Goal: Book appointment/travel/reservation

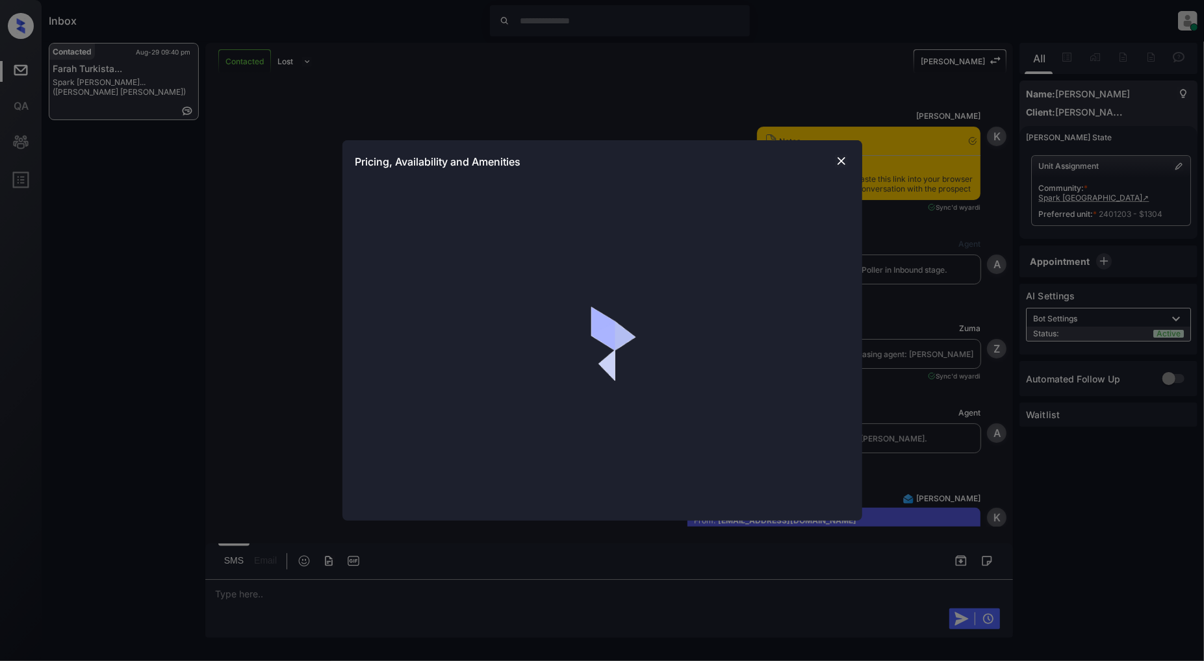
scroll to position [5980, 0]
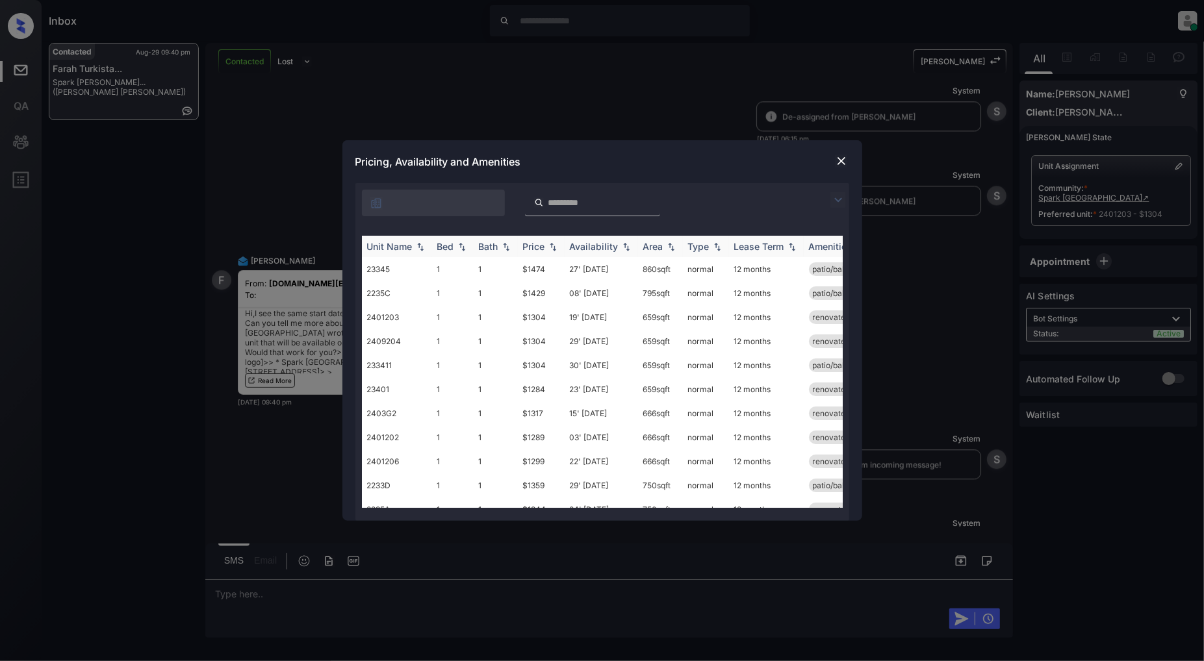
click at [549, 248] on img at bounding box center [552, 246] width 13 height 9
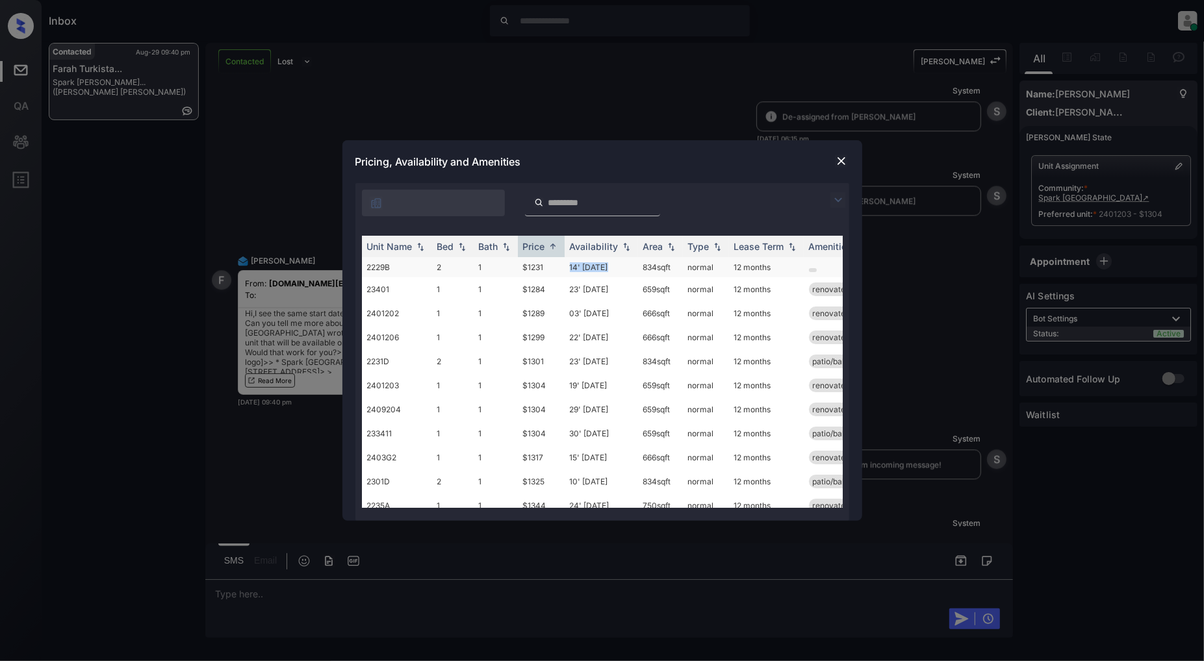
drag, startPoint x: 614, startPoint y: 267, endPoint x: 565, endPoint y: 267, distance: 48.7
click at [565, 267] on td "14' Nov 25" at bounding box center [601, 267] width 73 height 20
copy td "14' Nov 25"
click at [836, 161] on img at bounding box center [841, 161] width 13 height 13
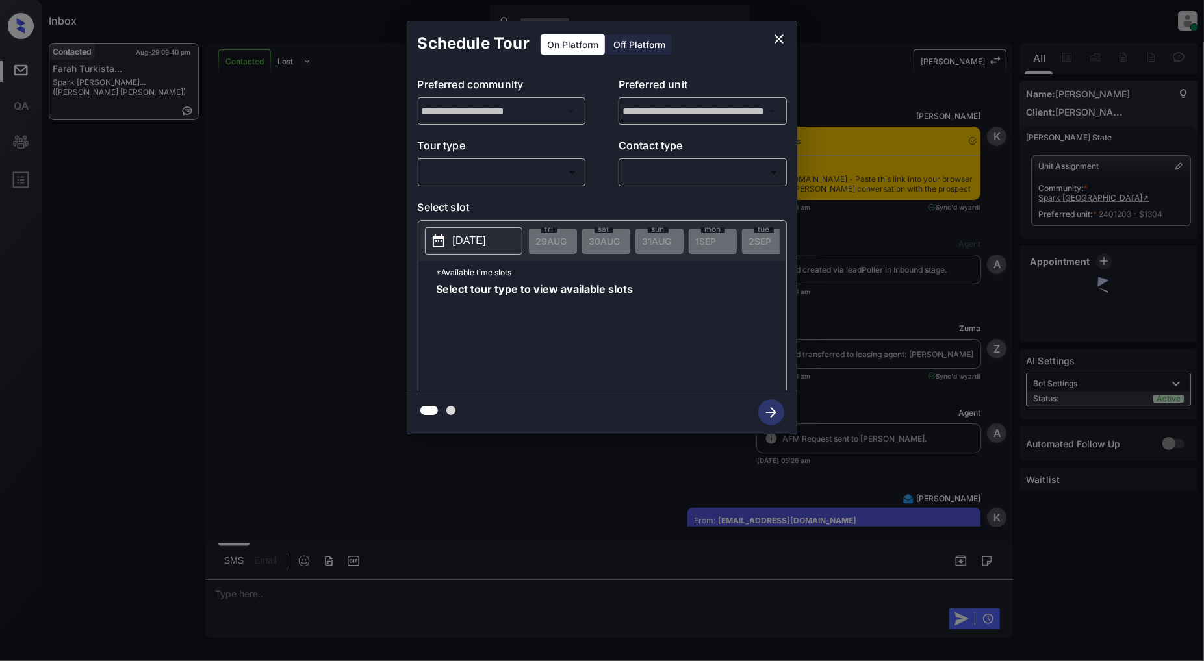
scroll to position [5980, 0]
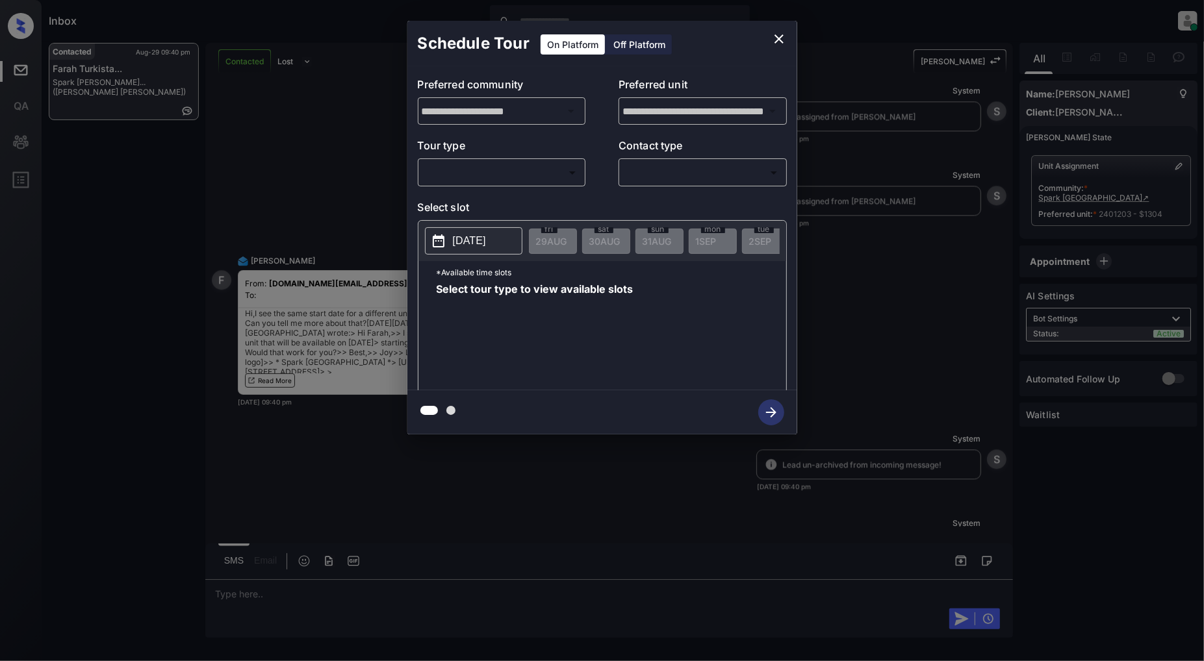
click at [780, 40] on icon "close" at bounding box center [778, 38] width 9 height 9
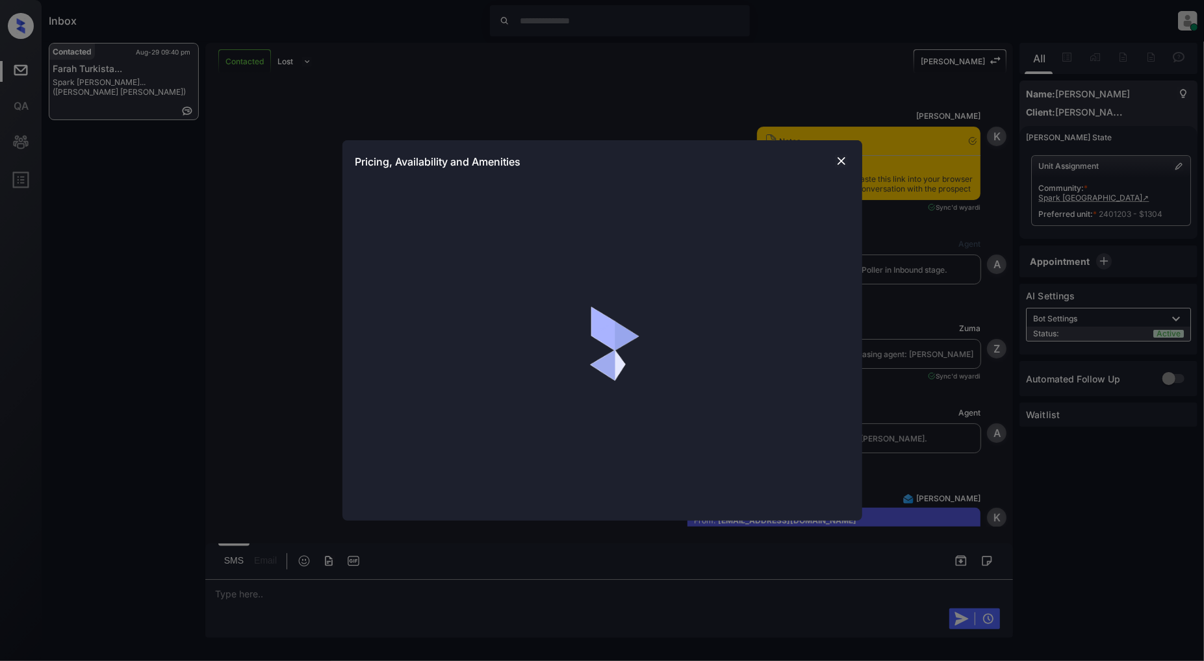
scroll to position [5980, 0]
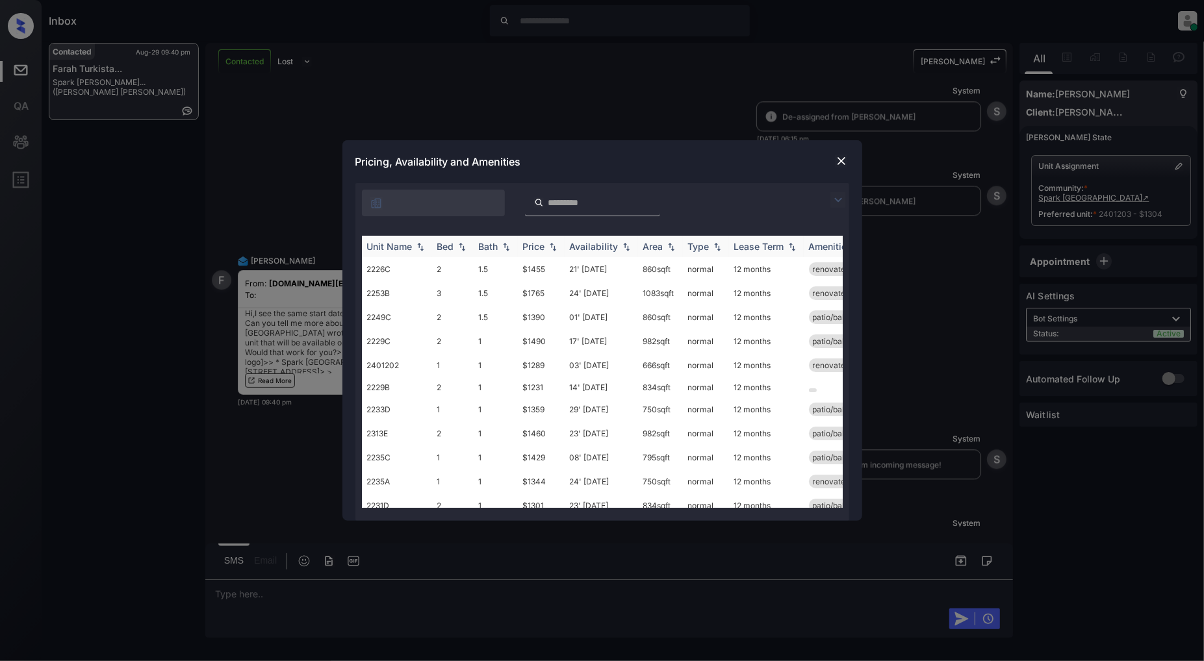
click at [559, 248] on img at bounding box center [552, 246] width 13 height 9
click at [843, 160] on img at bounding box center [841, 161] width 13 height 13
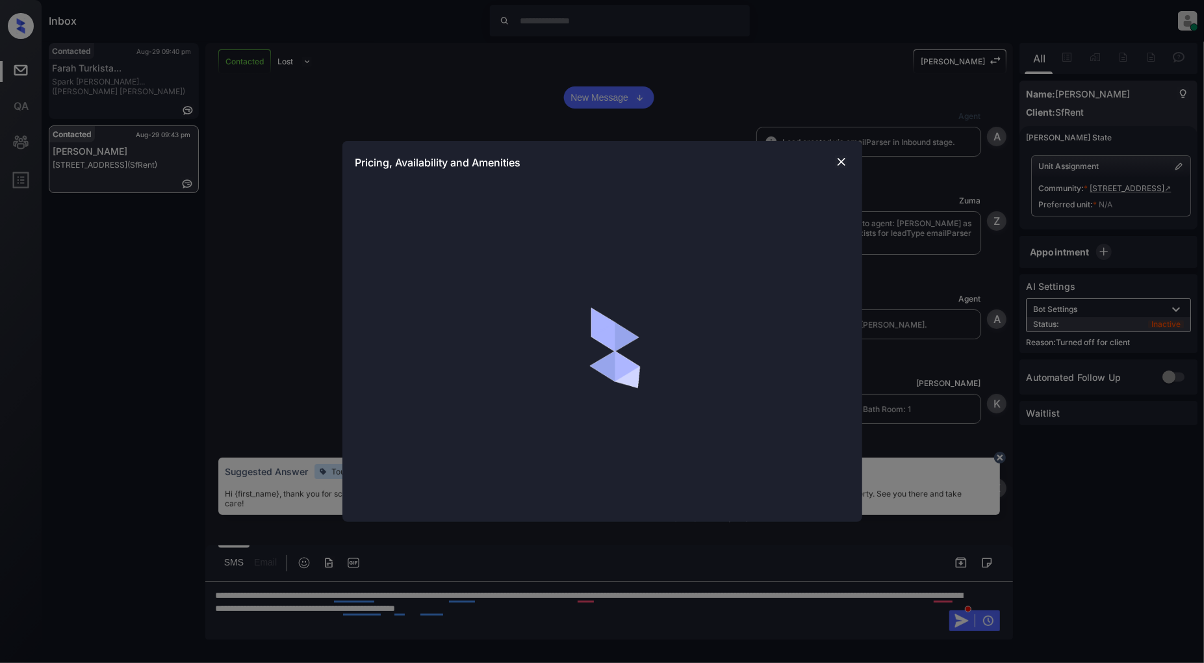
scroll to position [2919, 0]
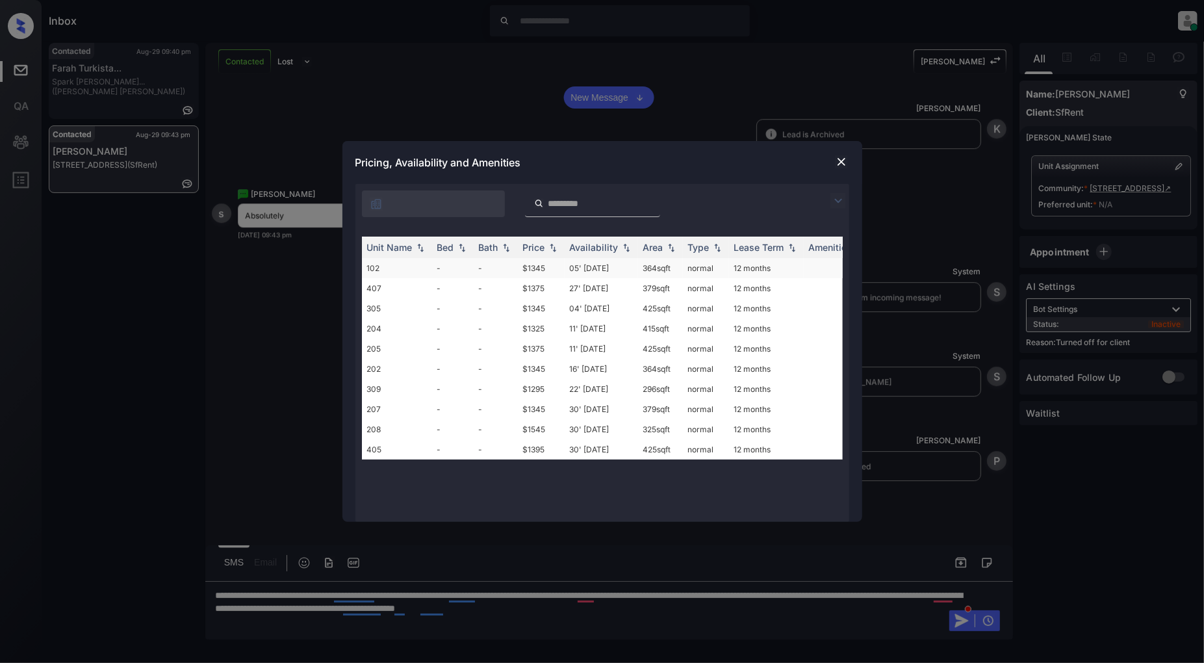
click at [407, 271] on td "102" at bounding box center [397, 268] width 70 height 20
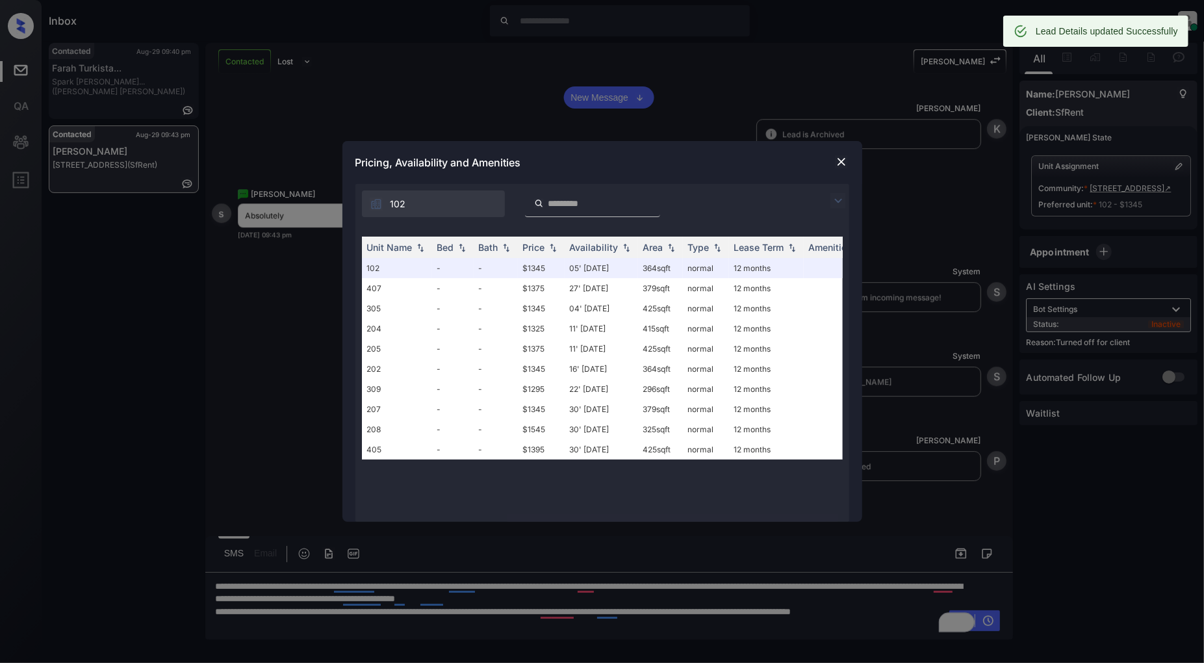
click at [847, 158] on img at bounding box center [841, 161] width 13 height 13
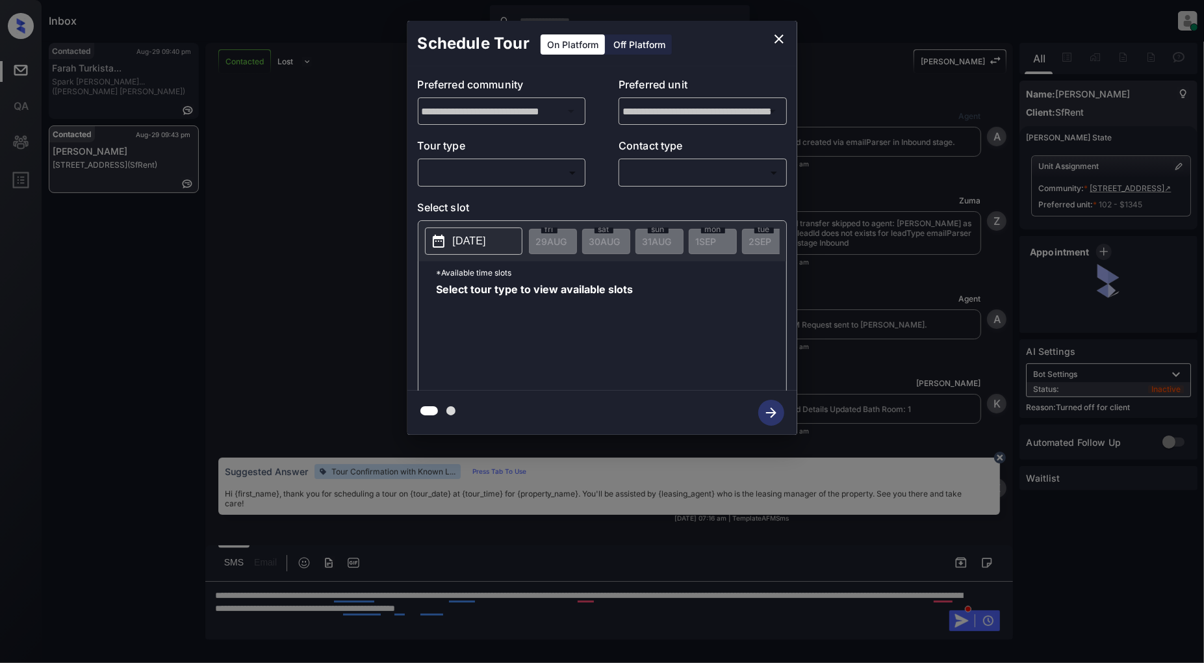
scroll to position [2919, 0]
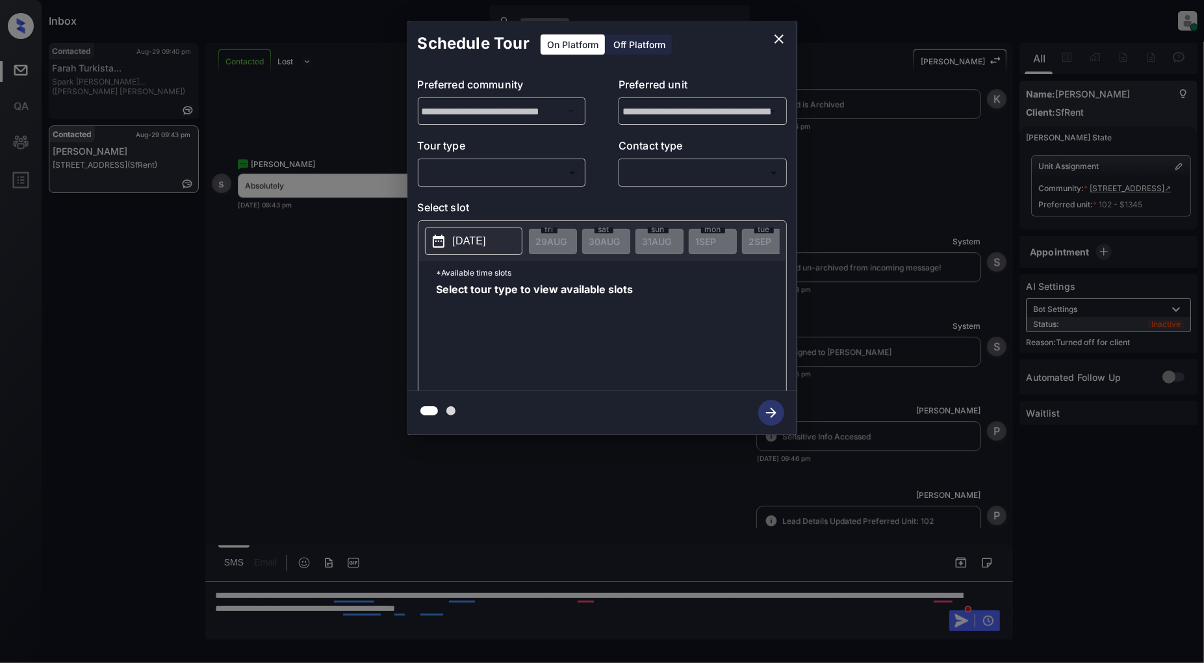
click at [626, 42] on div "Off Platform" at bounding box center [639, 44] width 65 height 20
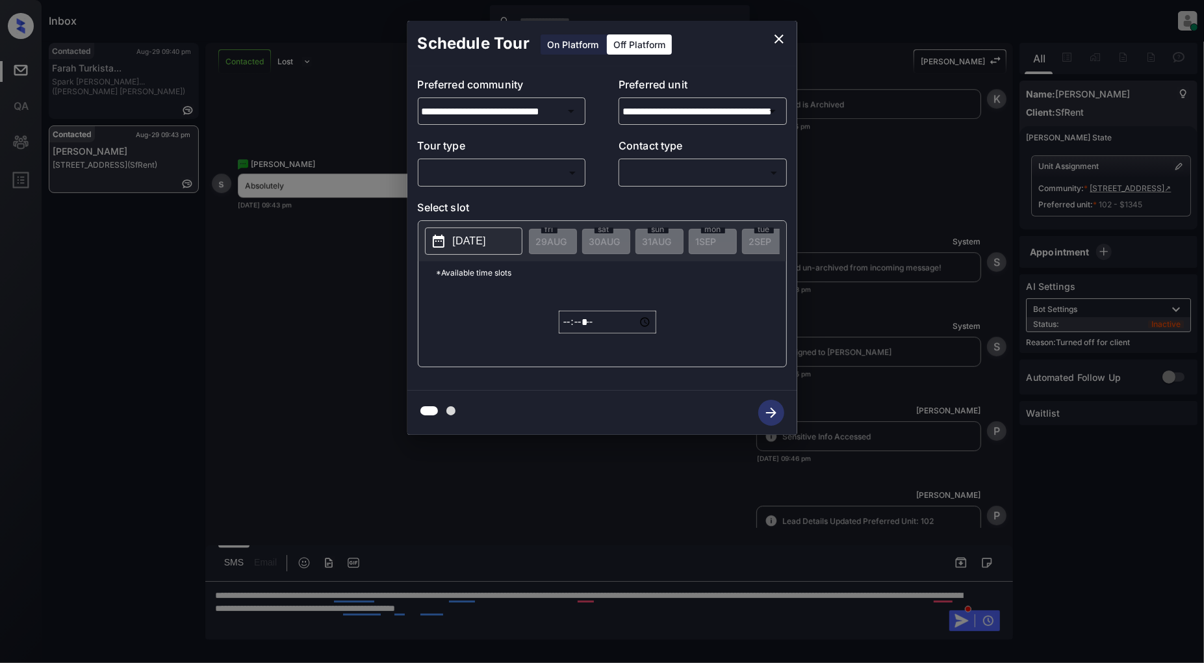
click at [507, 160] on div "​ ​" at bounding box center [502, 173] width 168 height 28
click at [478, 178] on body "Inbox Patrick Deasis Online Set yourself offline Set yourself on break Profile …" at bounding box center [602, 331] width 1204 height 663
click at [589, 209] on div at bounding box center [602, 331] width 1204 height 663
click at [273, 318] on div "**********" at bounding box center [602, 227] width 1204 height 455
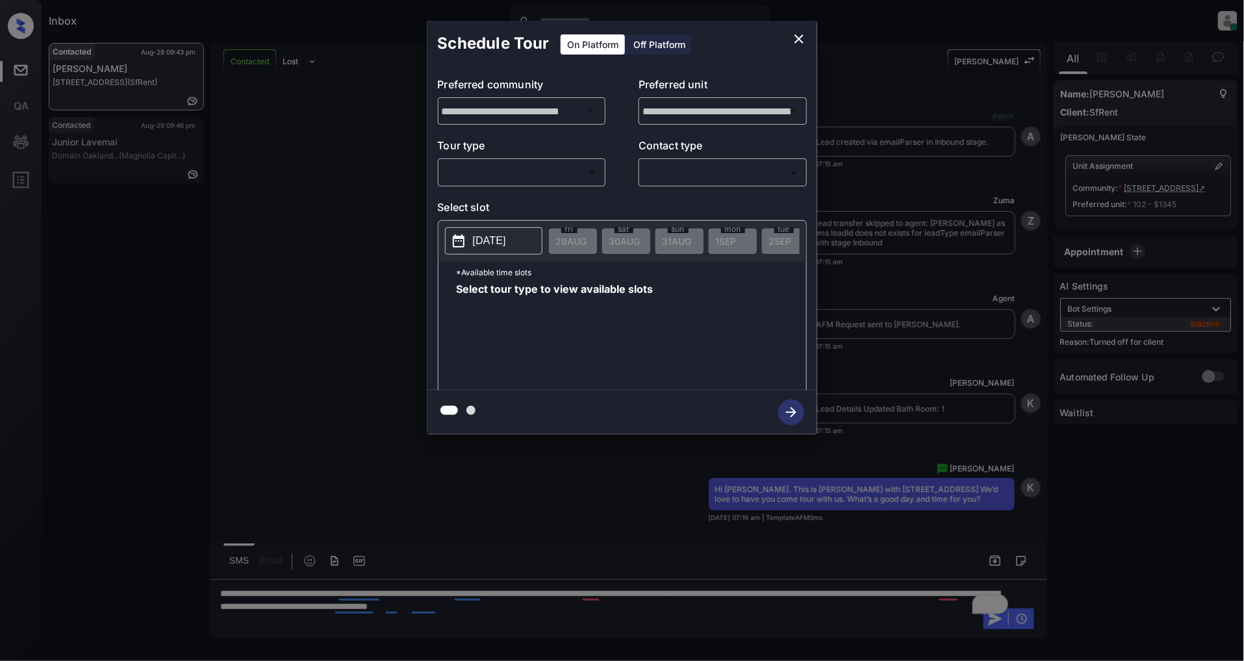
scroll to position [3003, 0]
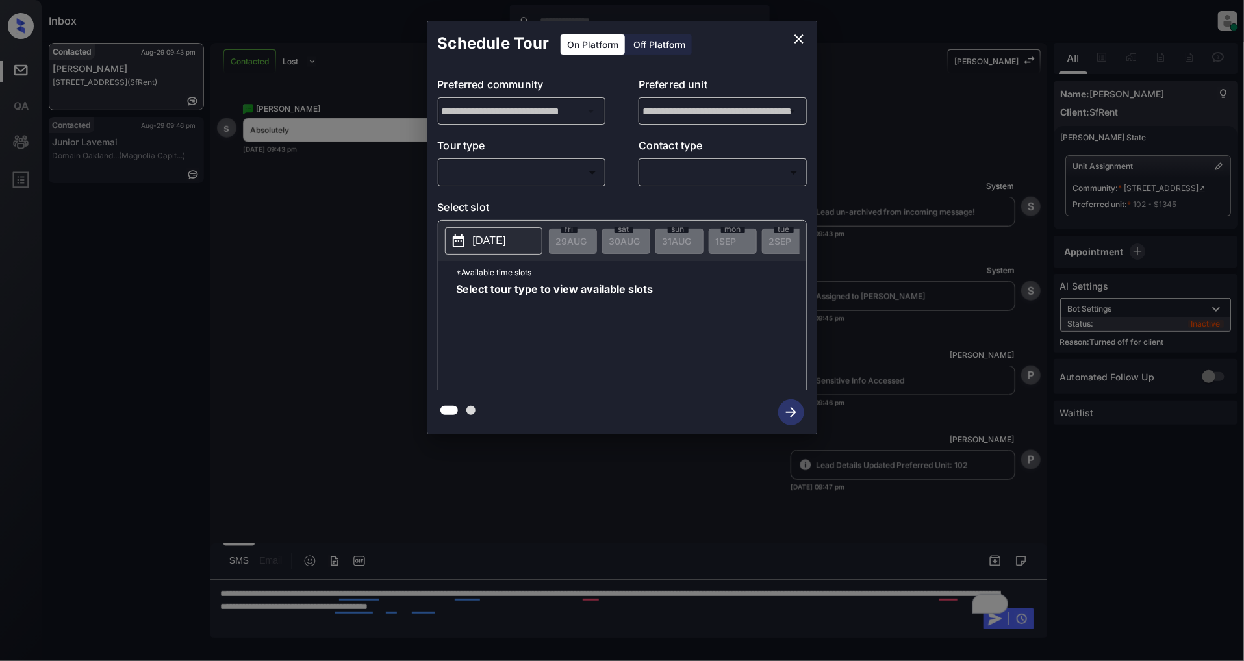
click at [681, 50] on div "Off Platform" at bounding box center [659, 44] width 65 height 20
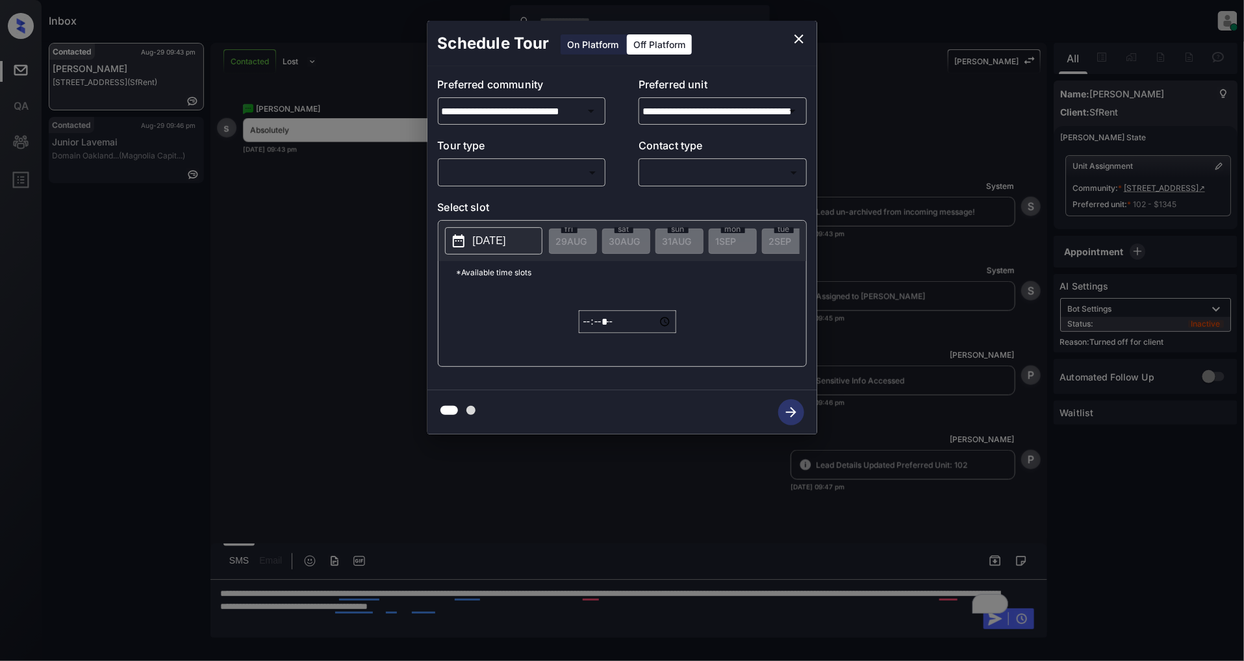
click at [518, 170] on body "Inbox Patrick Deasis Online Set yourself offline Set yourself on break Profile …" at bounding box center [622, 330] width 1244 height 661
click at [511, 199] on li "In Person" at bounding box center [522, 201] width 160 height 23
type input "********"
click at [691, 181] on body "Inbox Patrick Deasis Online Set yourself offline Set yourself on break Profile …" at bounding box center [622, 330] width 1244 height 661
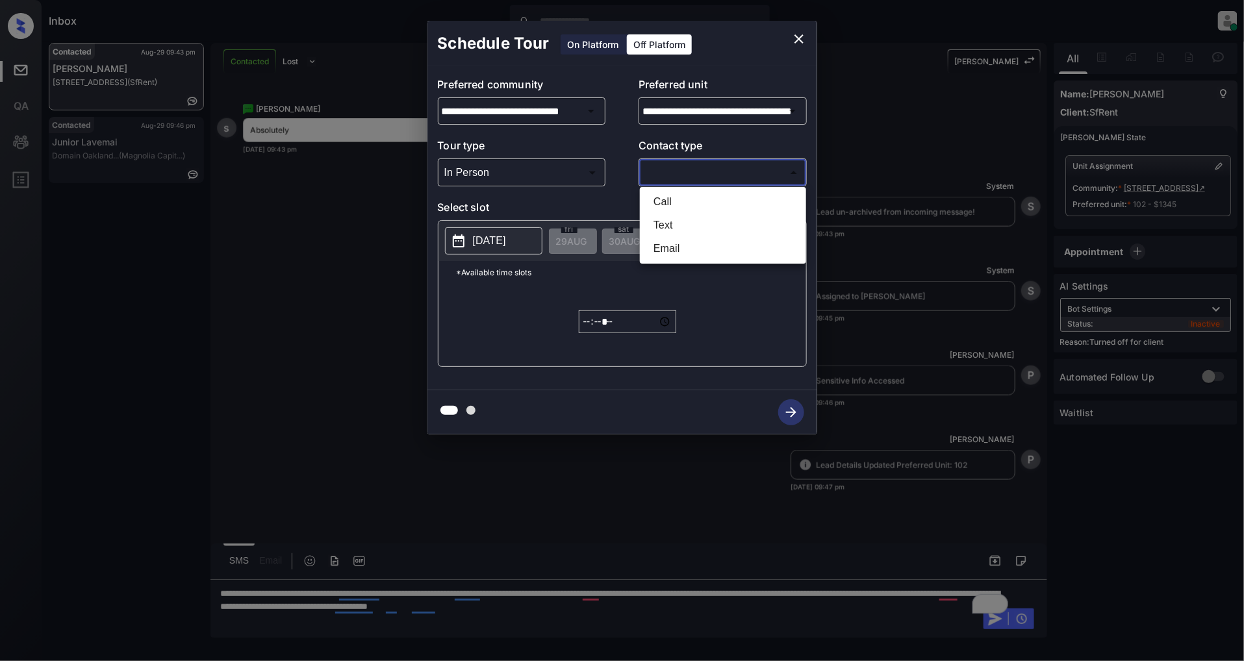
click at [681, 225] on li "Text" at bounding box center [723, 225] width 160 height 23
type input "****"
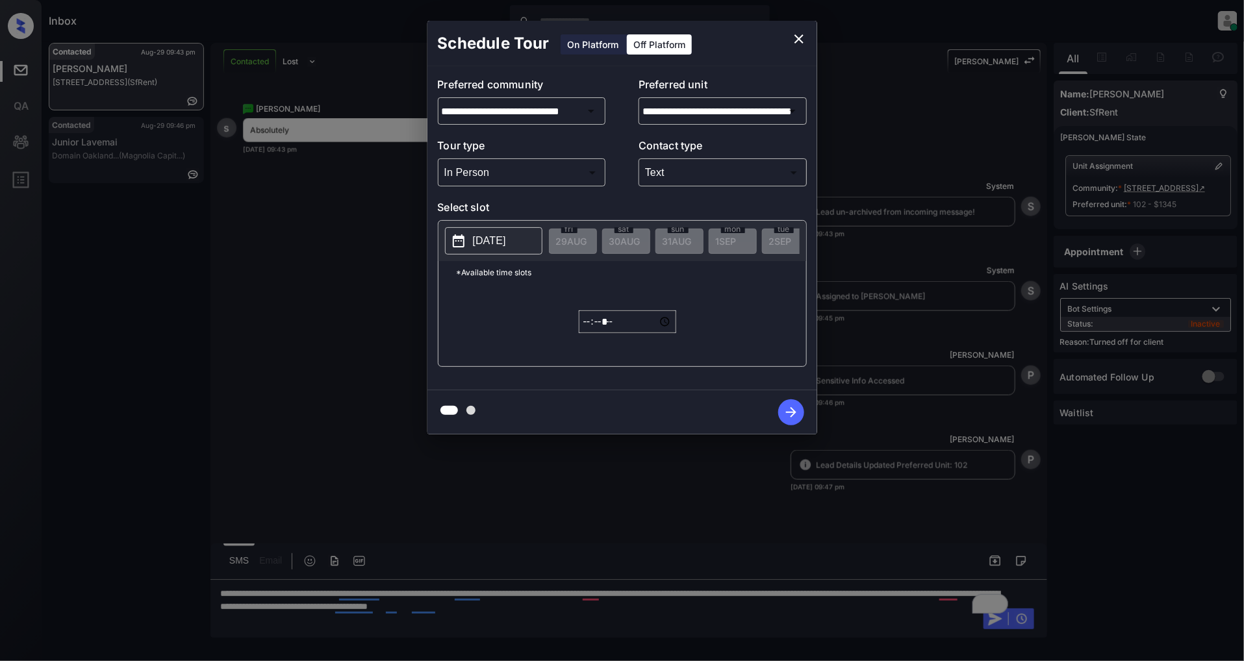
click at [506, 240] on p "2025-08-29" at bounding box center [489, 241] width 33 height 16
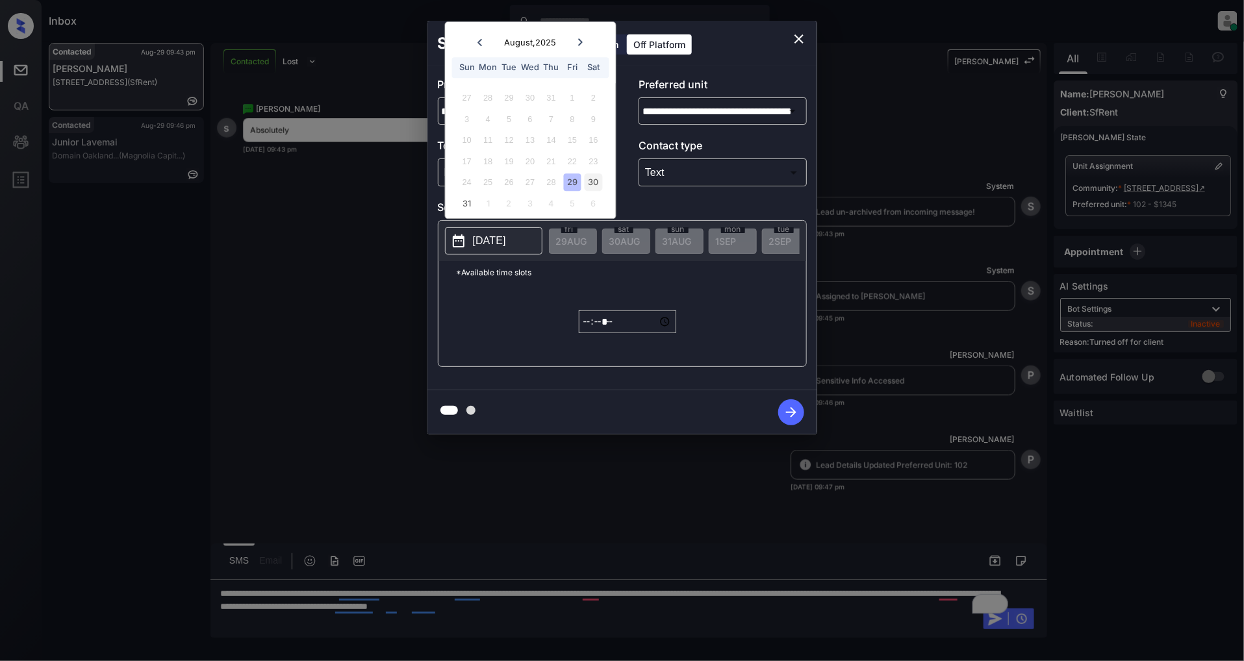
click at [590, 185] on div "30" at bounding box center [594, 183] width 18 height 18
click at [587, 328] on input "*****" at bounding box center [627, 322] width 97 height 23
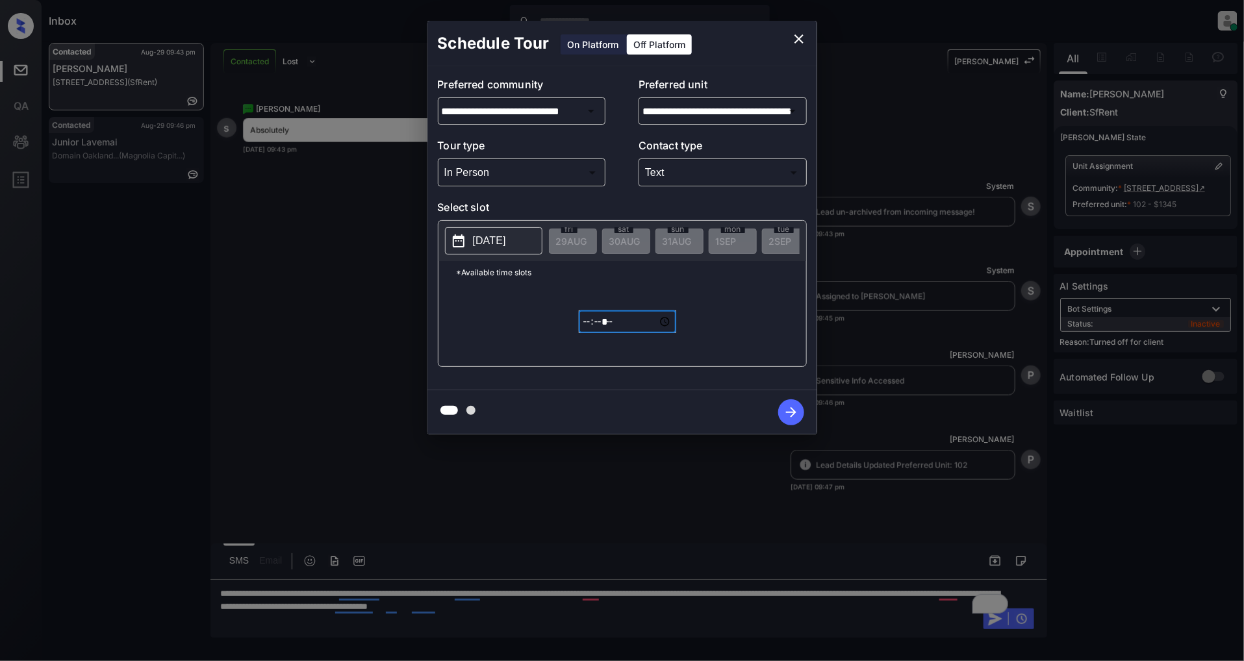
type input "*****"
click at [801, 412] on icon "button" at bounding box center [791, 413] width 26 height 26
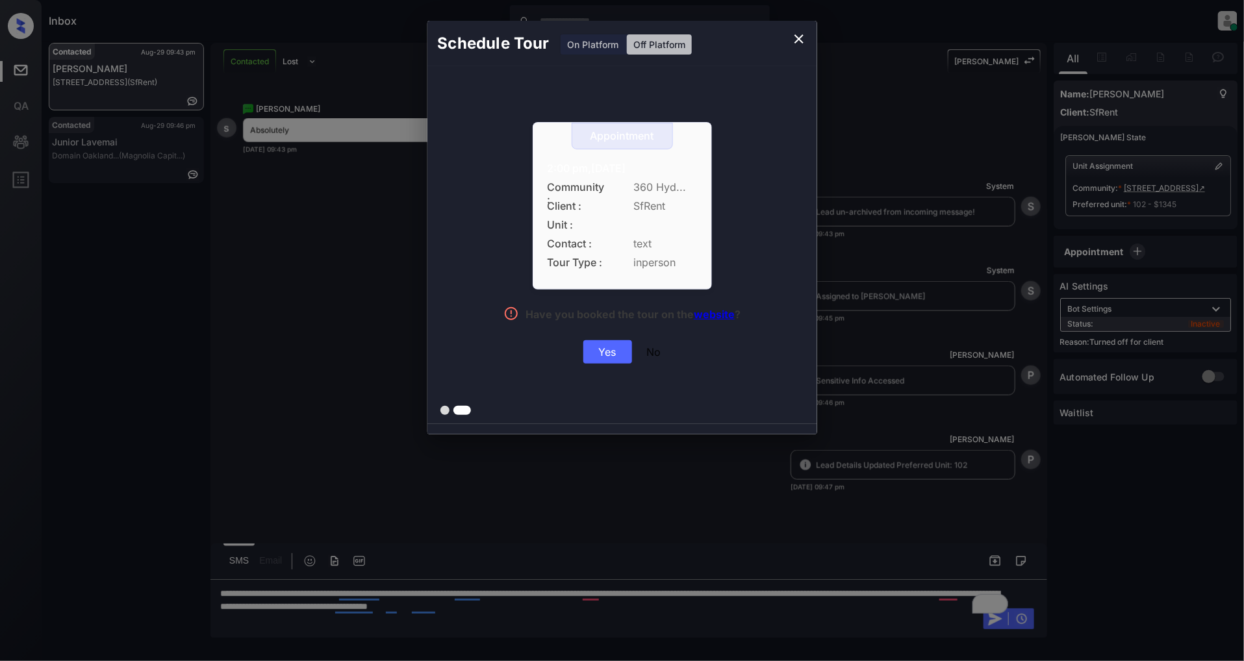
click at [595, 359] on div "Yes" at bounding box center [607, 351] width 49 height 23
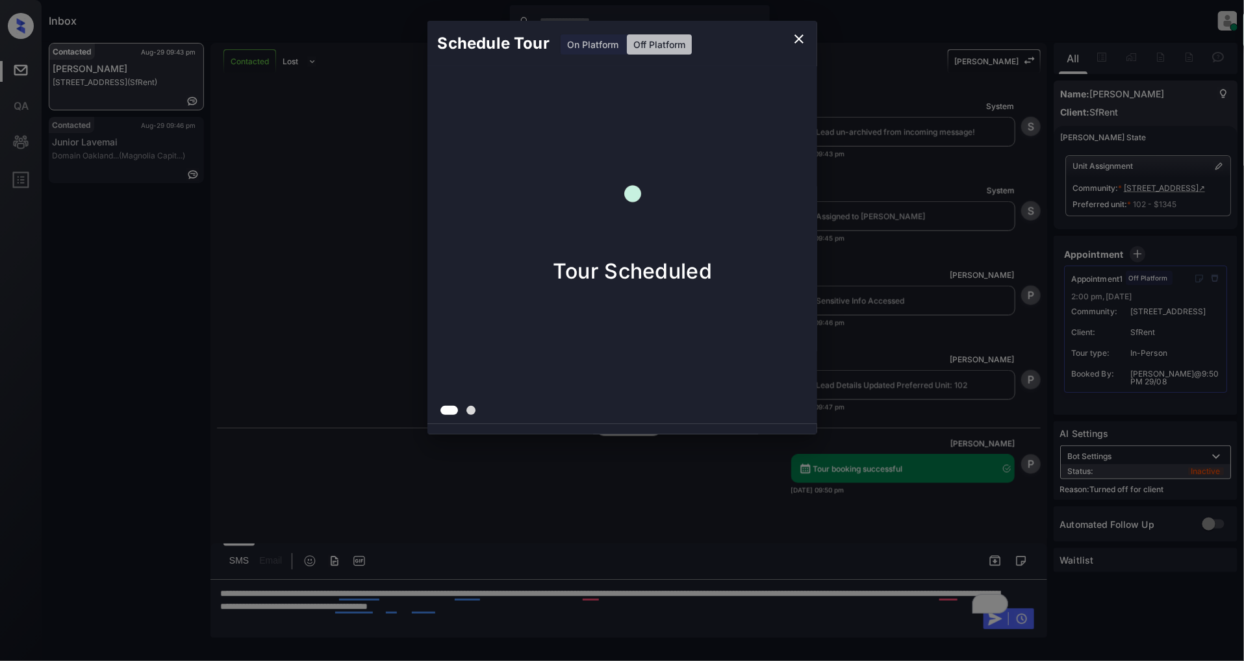
scroll to position [3087, 0]
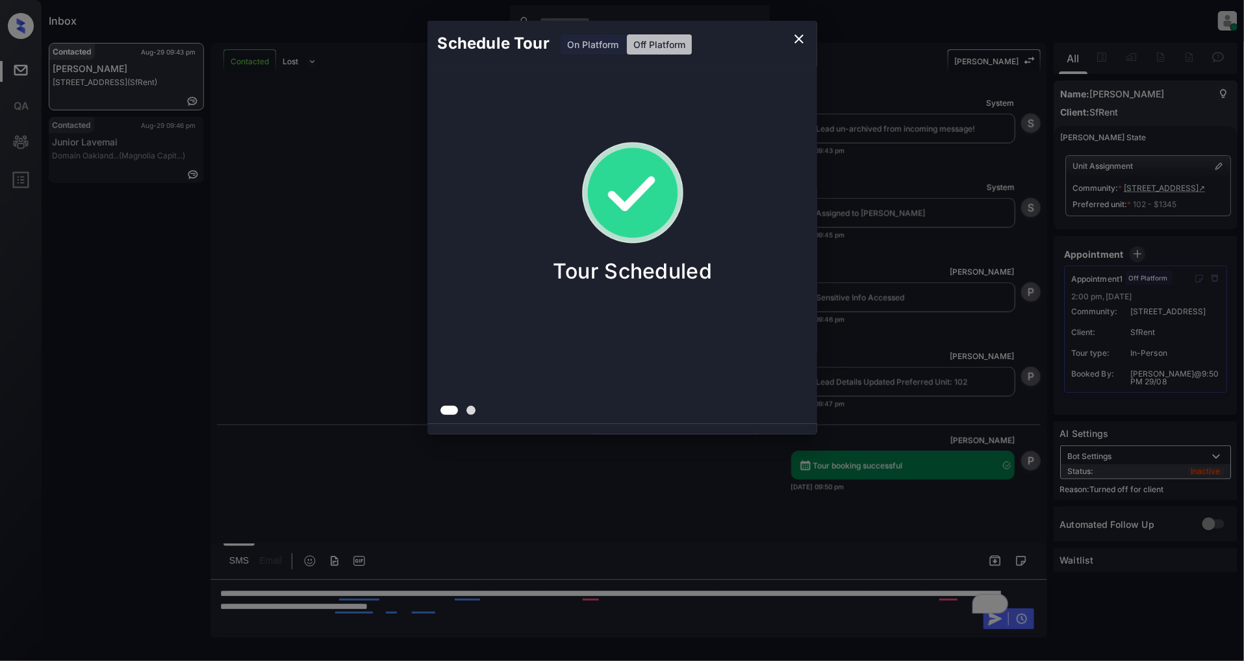
click at [796, 37] on icon "close" at bounding box center [799, 39] width 16 height 16
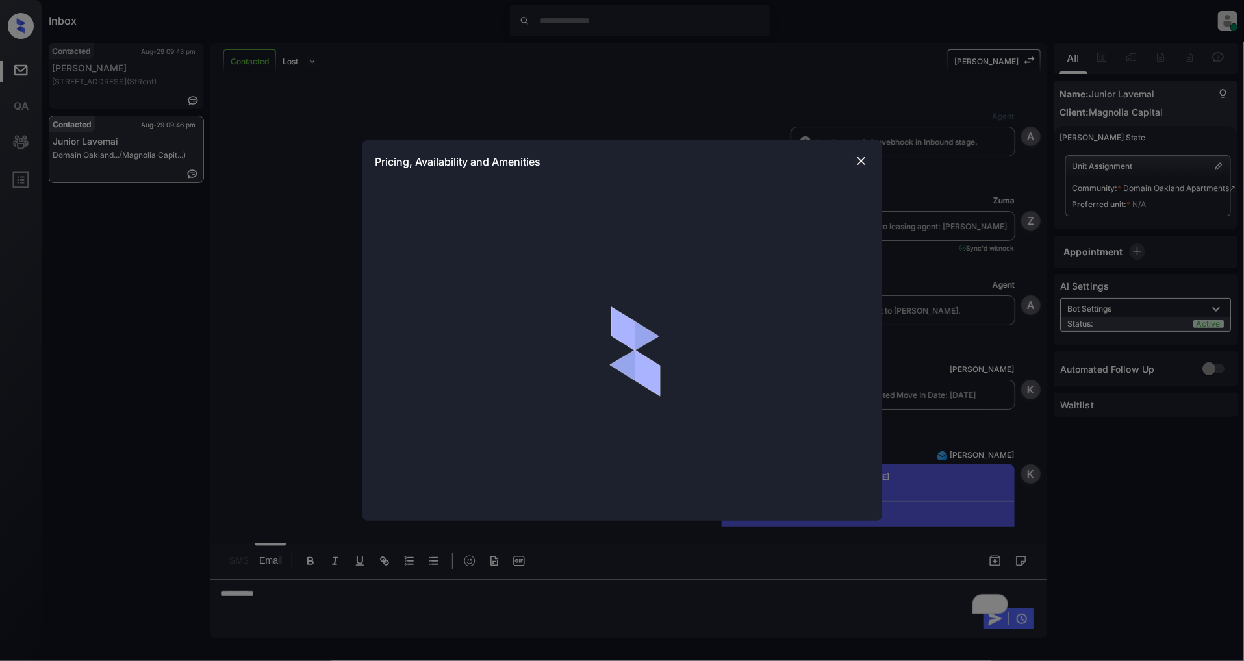
scroll to position [650, 0]
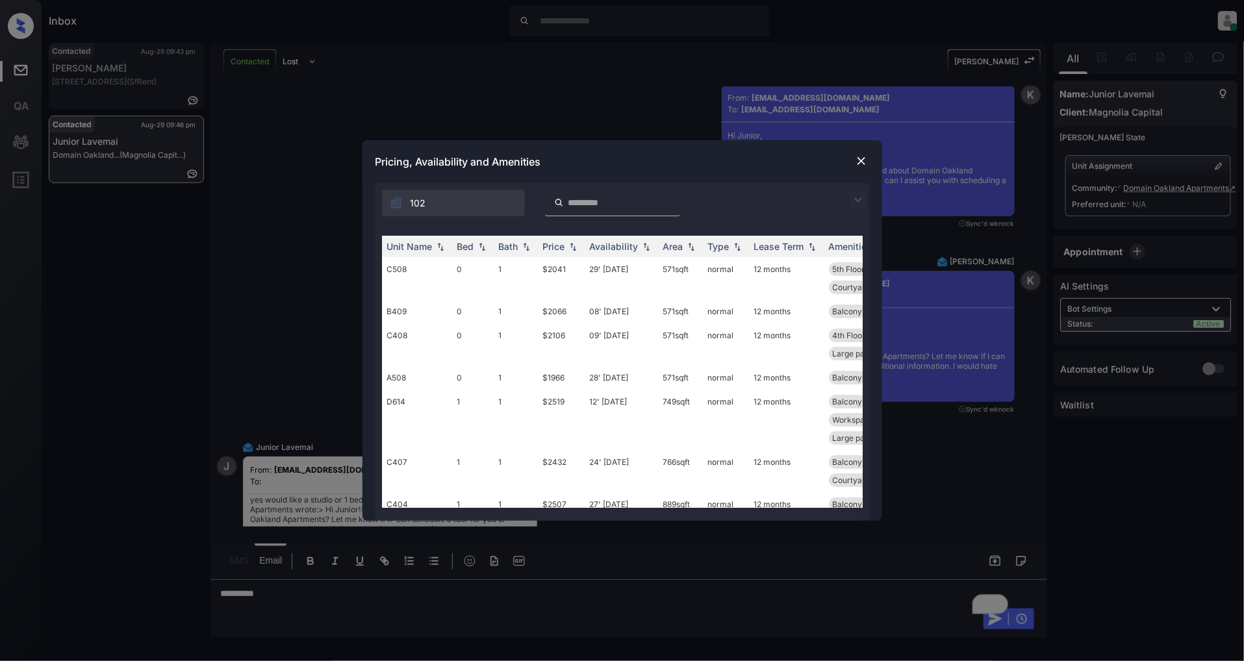
click at [856, 198] on img at bounding box center [859, 200] width 16 height 16
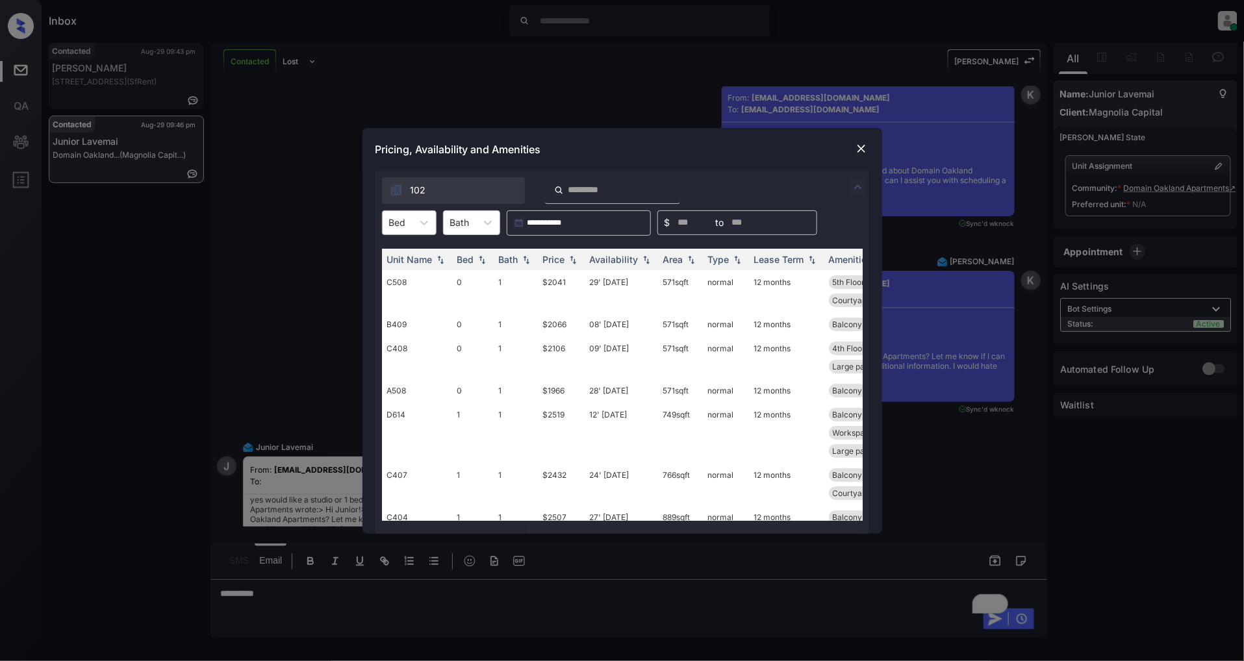
click at [411, 229] on div "Bed" at bounding box center [398, 222] width 30 height 19
click at [403, 251] on div "0" at bounding box center [409, 254] width 55 height 23
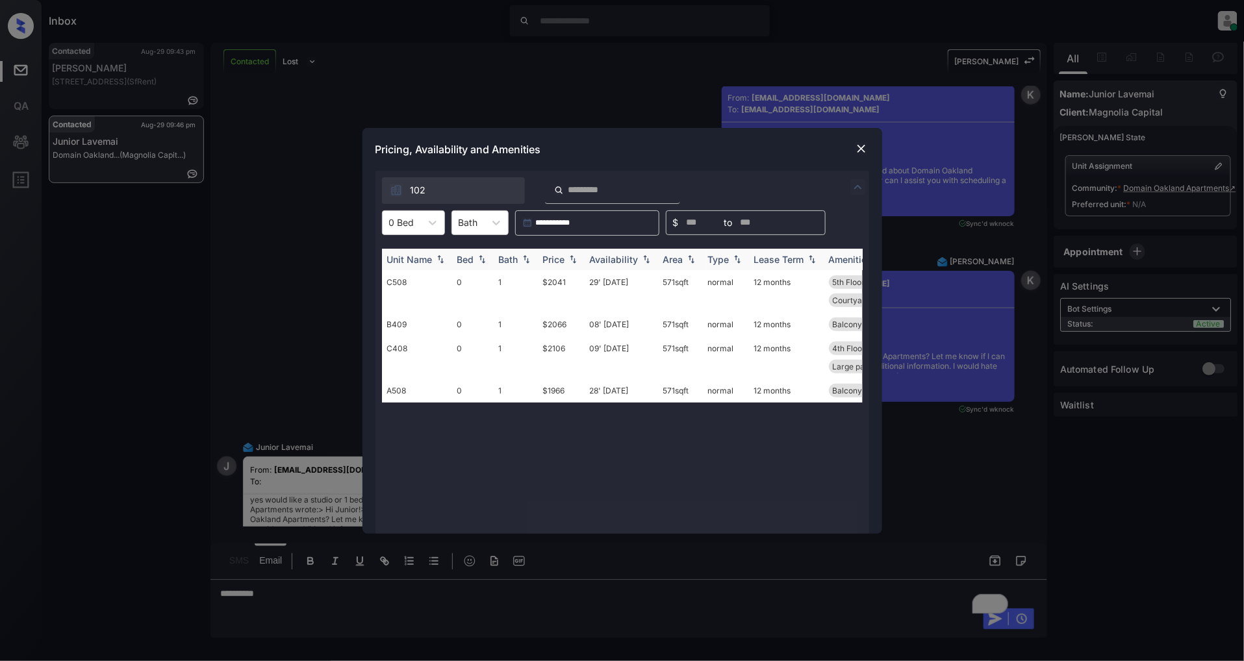
click at [570, 258] on img at bounding box center [573, 259] width 13 height 9
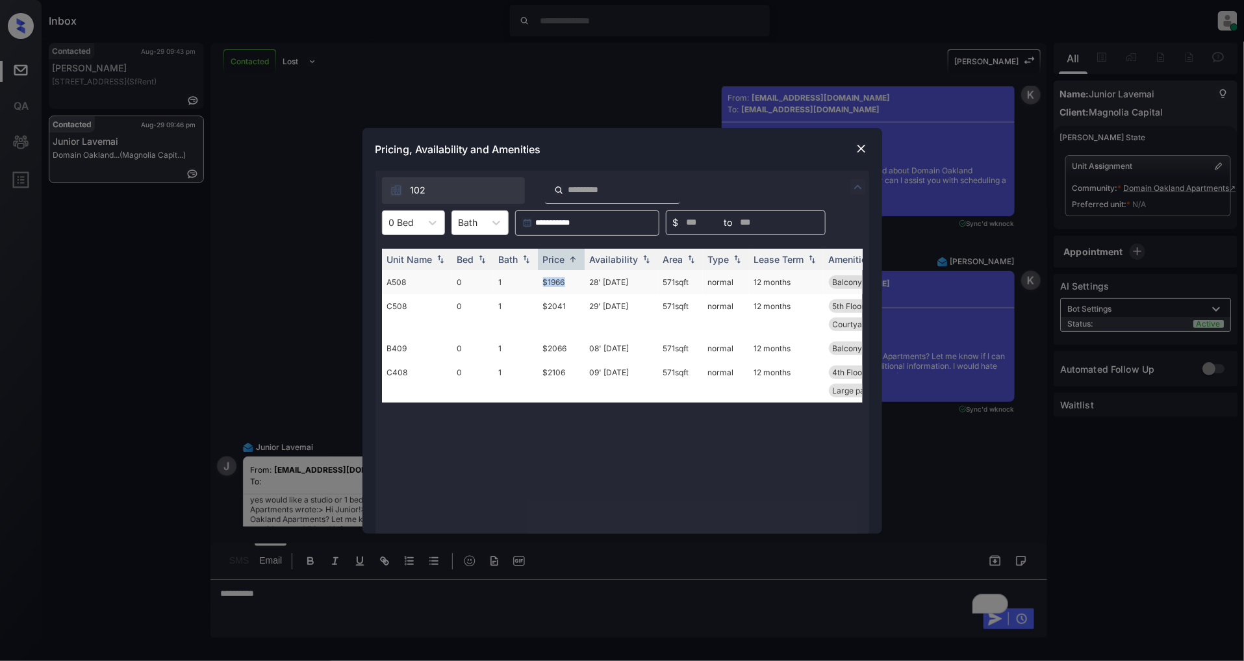
drag, startPoint x: 574, startPoint y: 280, endPoint x: 533, endPoint y: 278, distance: 41.0
click at [533, 278] on tr "A508 0 1 $1966 28' Sep 25 571 sqft normal 12 months Balcony 5th Floor Street Vi…" at bounding box center [721, 282] width 679 height 24
copy tr "$1966"
click at [443, 223] on div at bounding box center [432, 222] width 23 height 23
click at [406, 279] on div "1" at bounding box center [413, 277] width 63 height 23
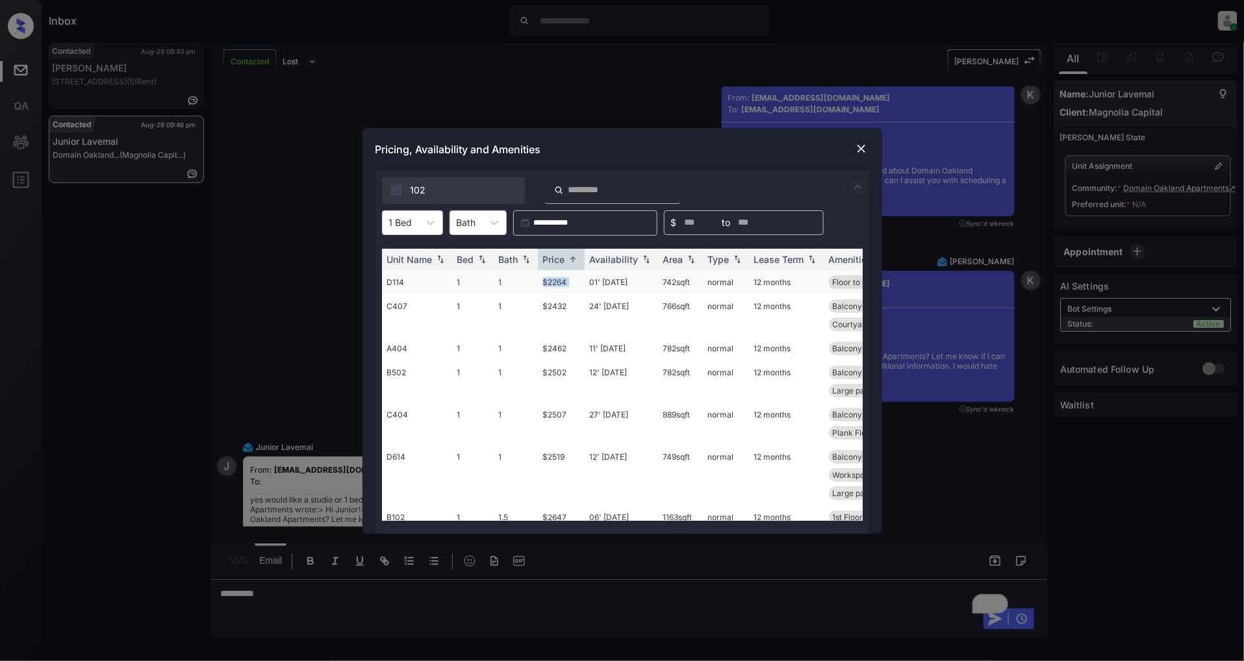
drag, startPoint x: 583, startPoint y: 281, endPoint x: 521, endPoint y: 283, distance: 62.4
click at [521, 283] on tr "D114 1 1 $2264 01' Oct 25 742 sqft normal 12 months Floor to Ceilin... Plank Fl…" at bounding box center [721, 282] width 679 height 24
copy tr "$2264"
click at [860, 151] on img at bounding box center [861, 148] width 13 height 13
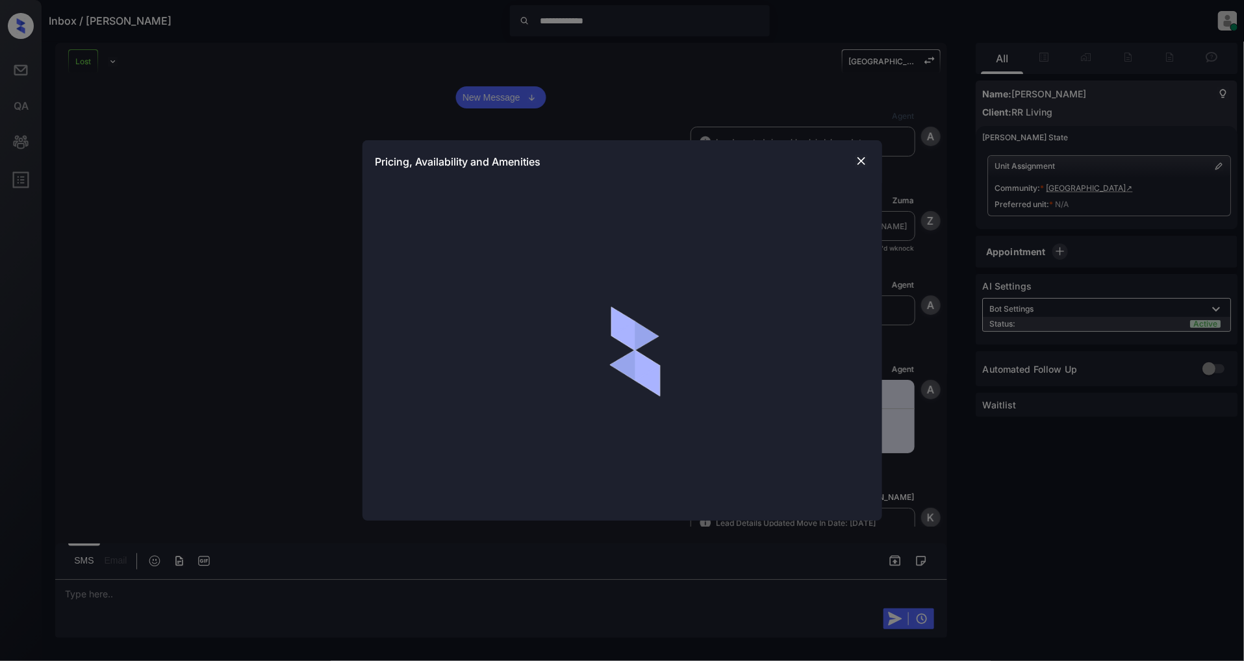
scroll to position [725, 0]
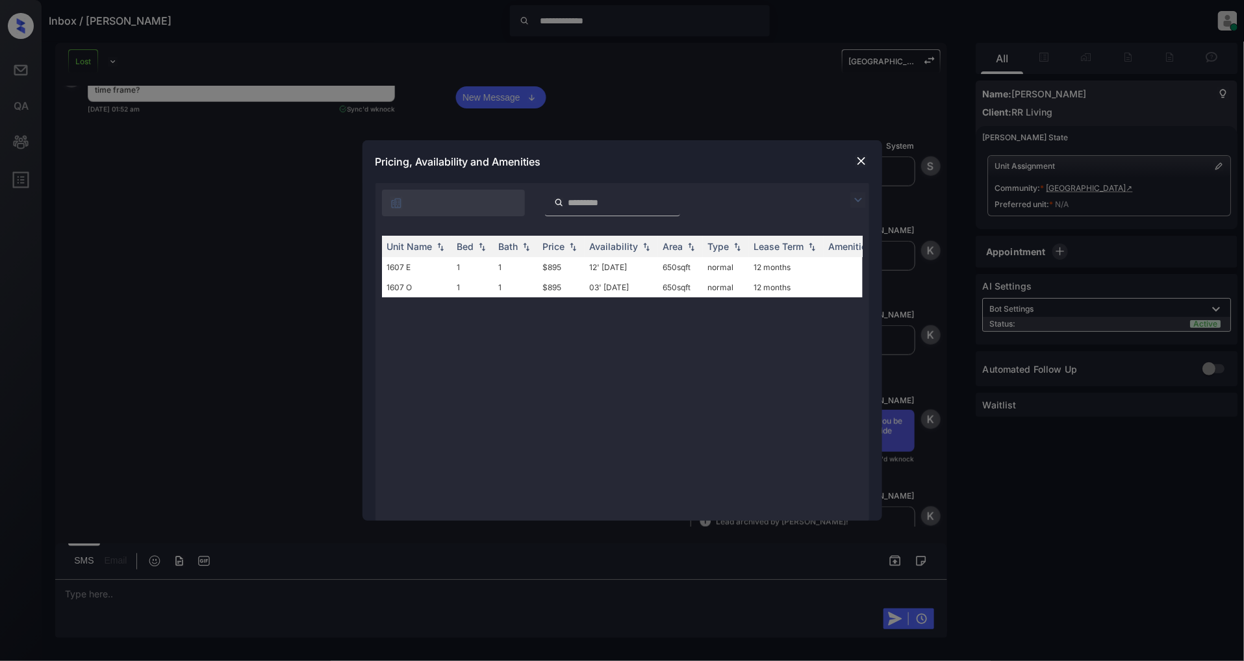
click at [865, 159] on img at bounding box center [861, 161] width 13 height 13
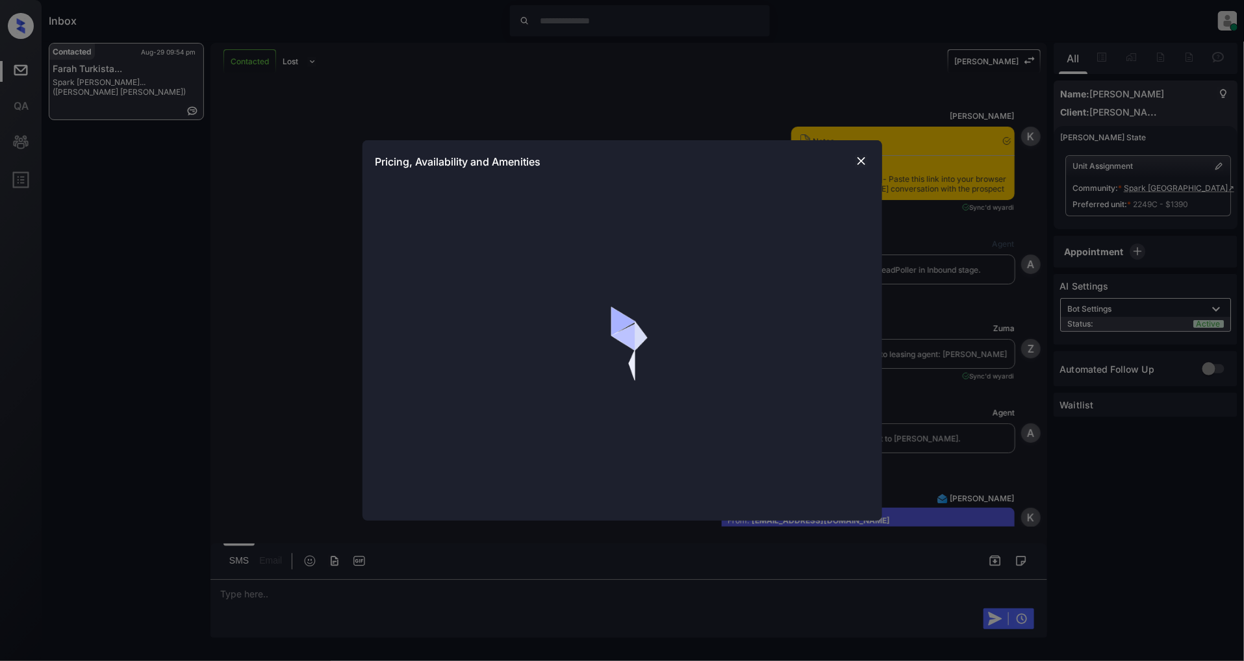
scroll to position [7397, 0]
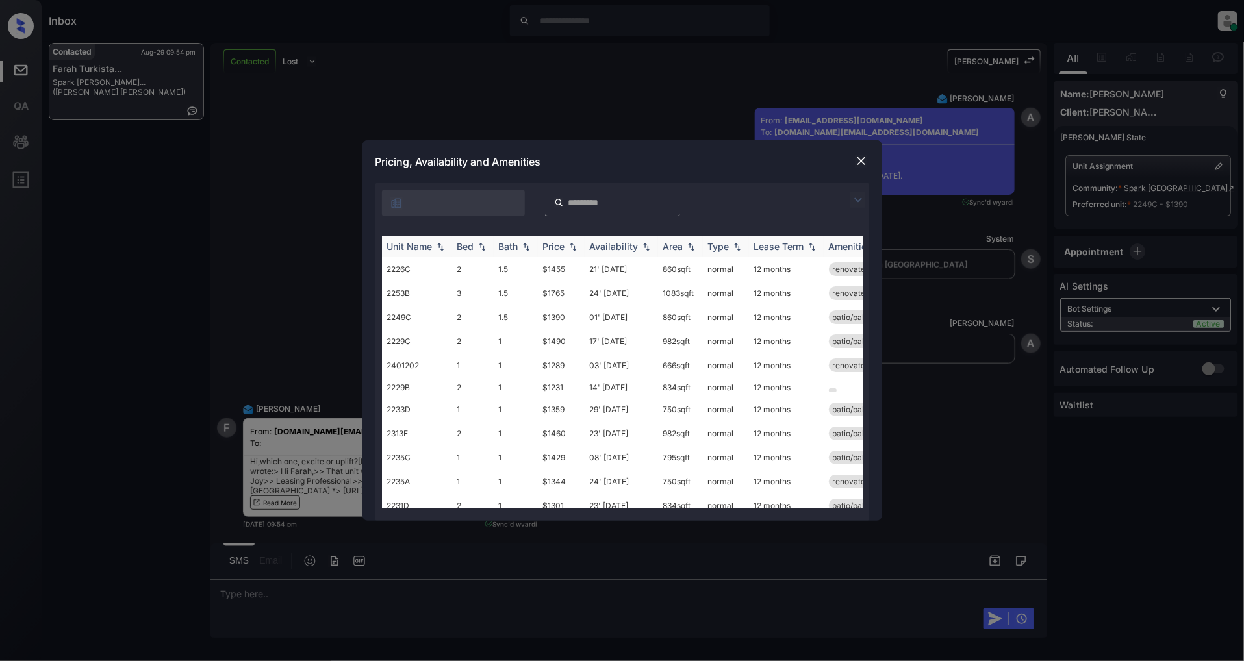
click at [575, 247] on img at bounding box center [573, 246] width 13 height 9
click at [575, 247] on img at bounding box center [573, 247] width 13 height 10
click at [866, 158] on img at bounding box center [861, 161] width 13 height 13
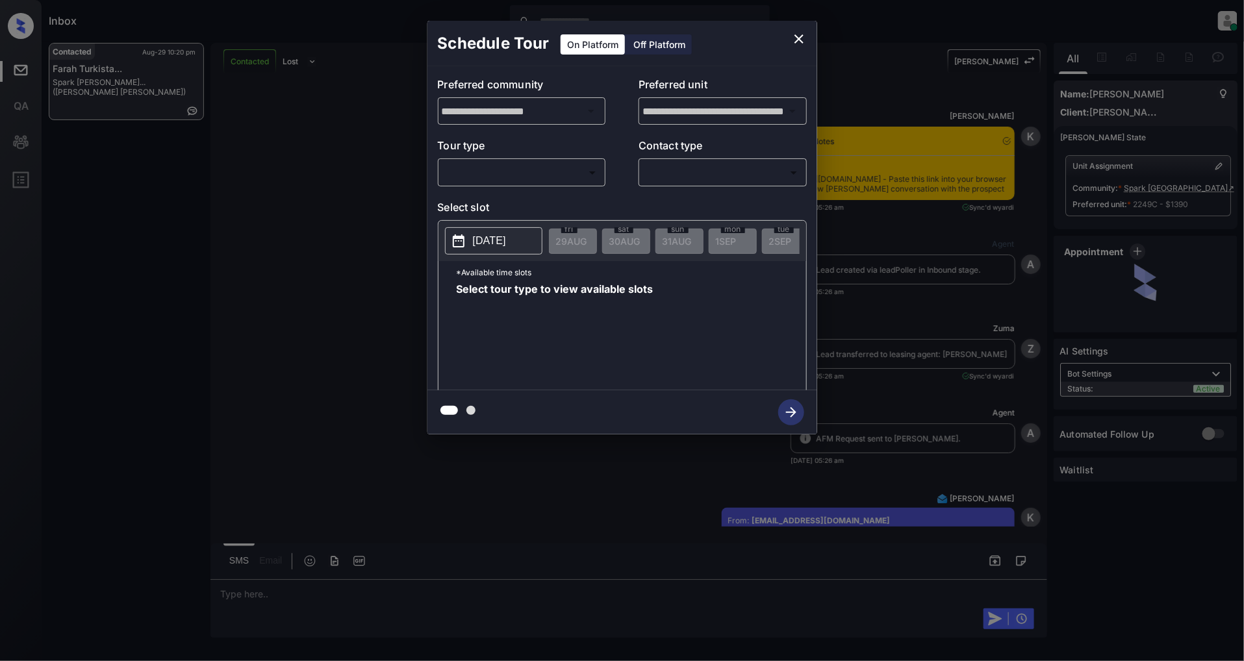
scroll to position [9984, 0]
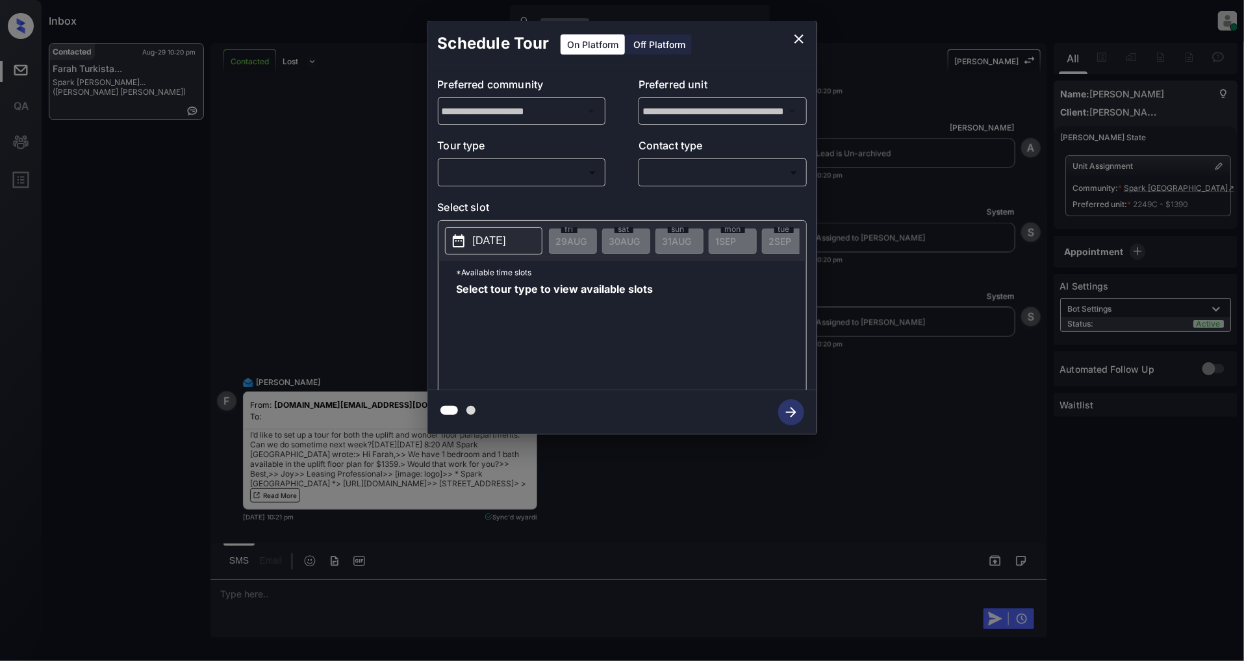
click at [465, 183] on body "Inbox Patrick Deasis Online Set yourself offline Set yourself on break Profile …" at bounding box center [622, 330] width 1244 height 661
click at [477, 201] on li "In Person" at bounding box center [522, 201] width 160 height 23
type input "********"
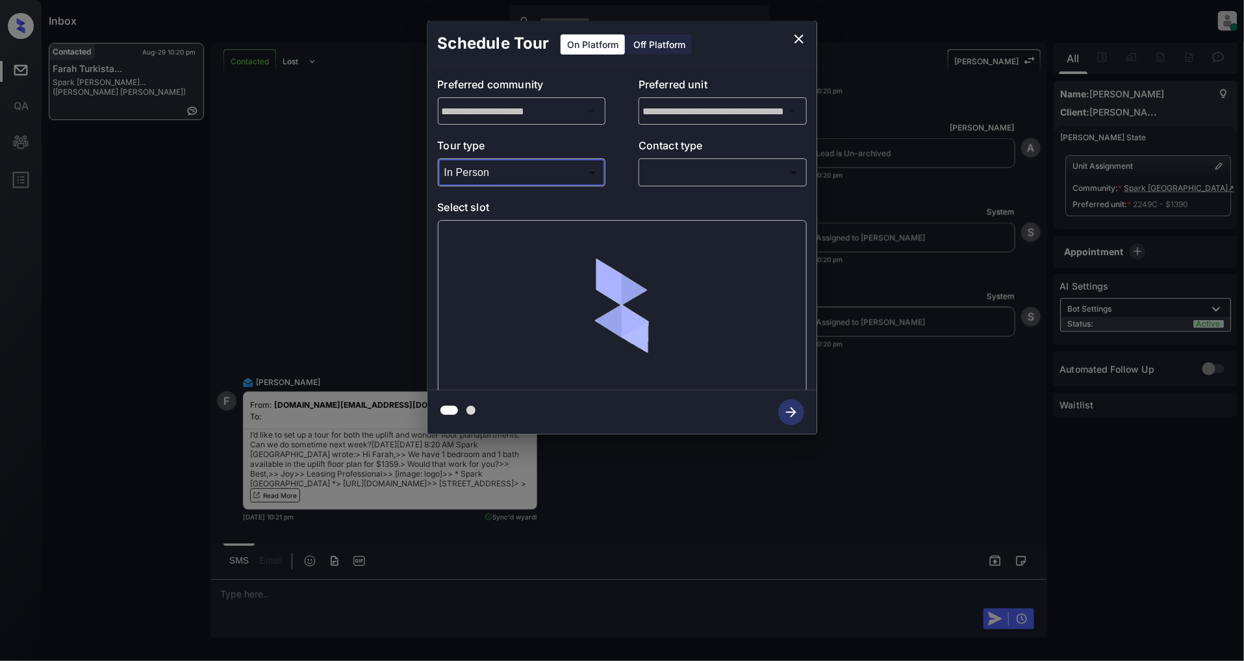
click at [712, 169] on body "Inbox Patrick Deasis Online Set yourself offline Set yourself on break Profile …" at bounding box center [622, 330] width 1244 height 661
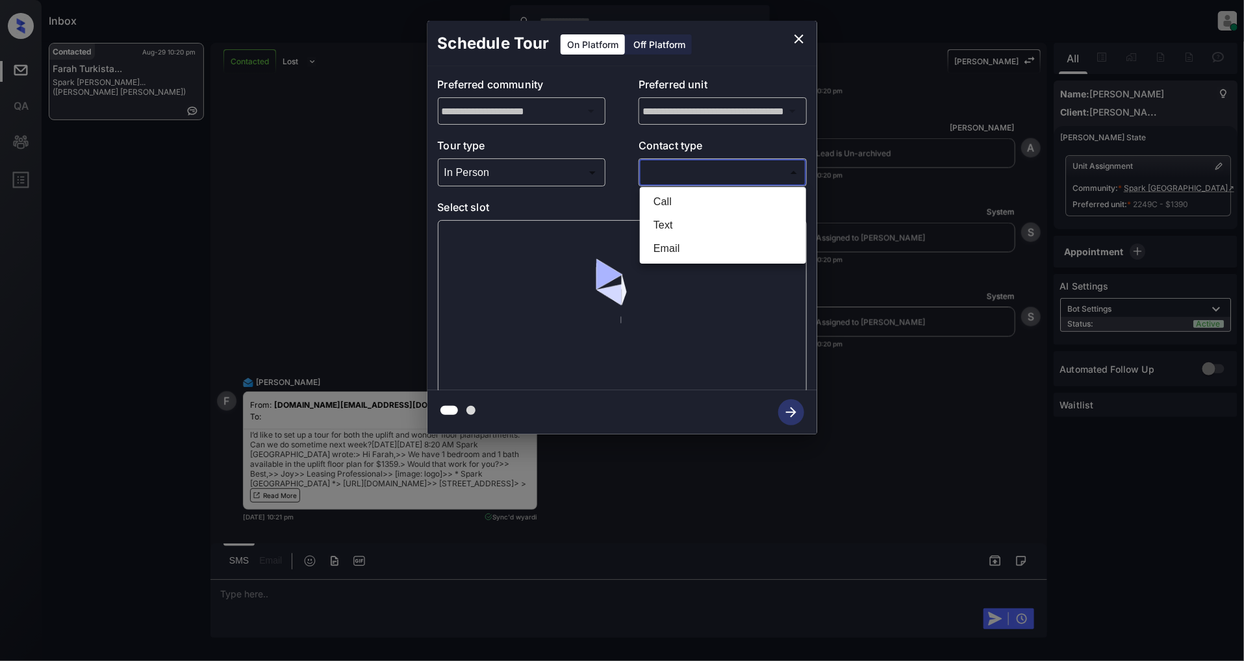
click at [697, 223] on li "Text" at bounding box center [723, 225] width 160 height 23
type input "****"
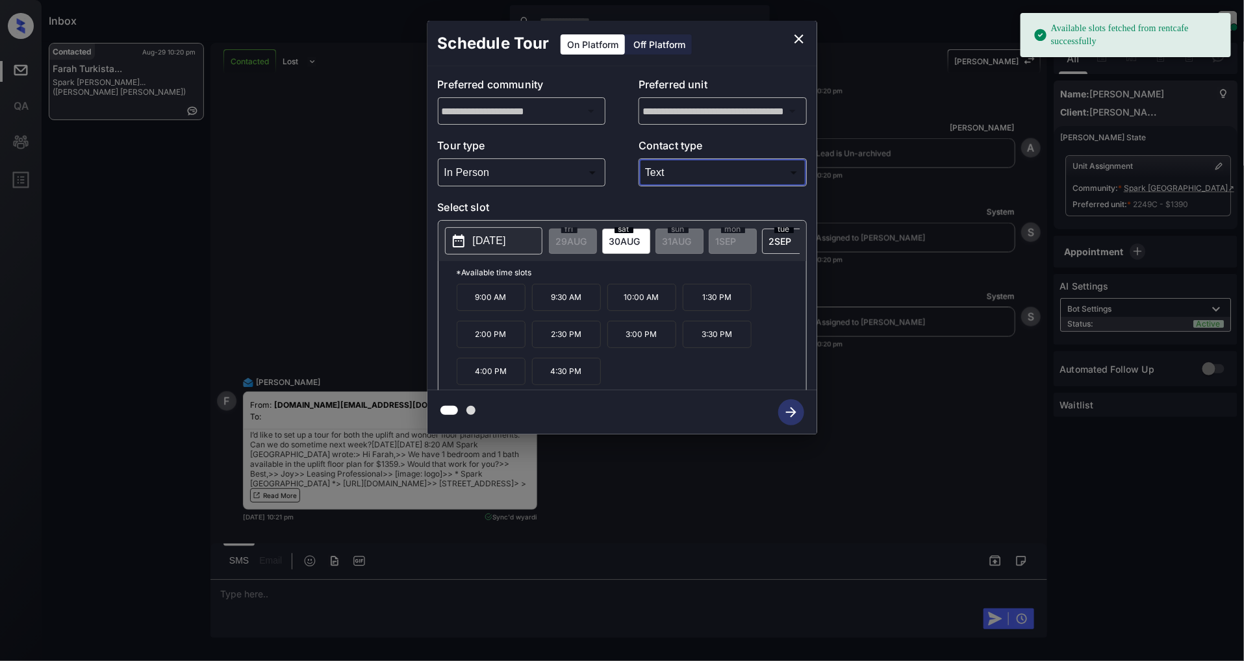
click at [499, 247] on p "[DATE]" at bounding box center [489, 241] width 33 height 16
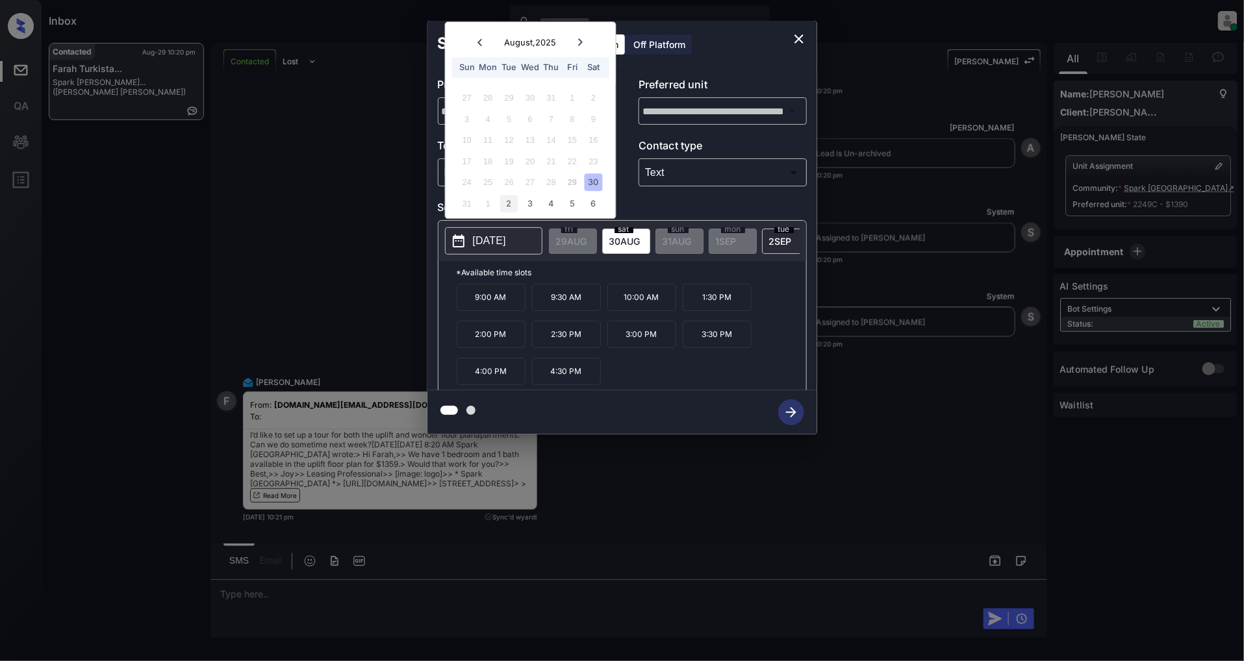
click at [513, 203] on div "2" at bounding box center [509, 204] width 18 height 18
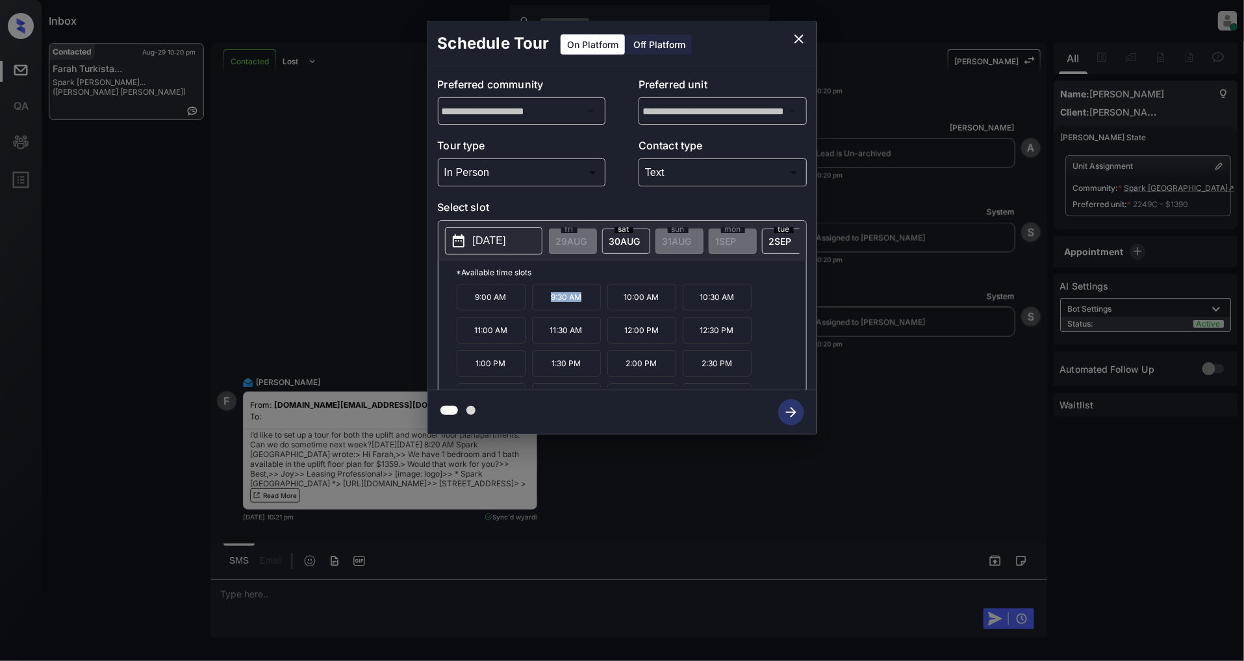
drag, startPoint x: 589, startPoint y: 303, endPoint x: 533, endPoint y: 305, distance: 55.9
click at [533, 305] on p "9:30 AM" at bounding box center [566, 297] width 69 height 27
copy p "9:30 AM"
drag, startPoint x: 732, startPoint y: 341, endPoint x: 689, endPoint y: 340, distance: 42.9
click at [689, 340] on p "12:30 PM" at bounding box center [717, 330] width 69 height 27
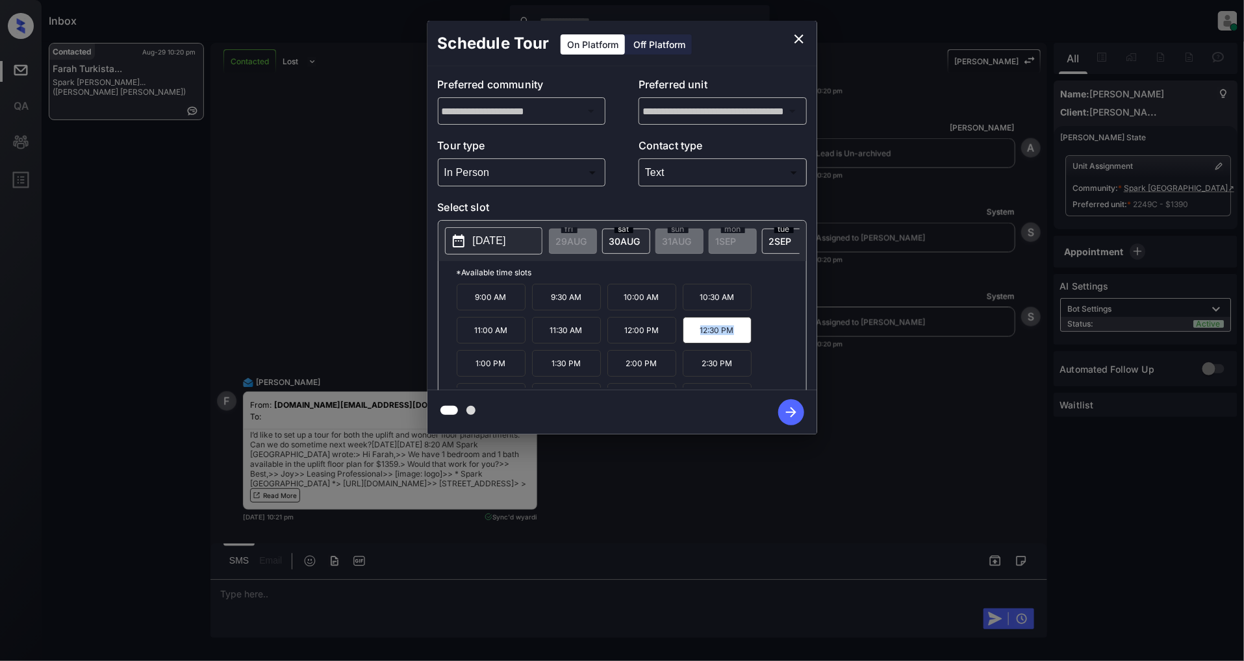
copy p "12:30 PM"
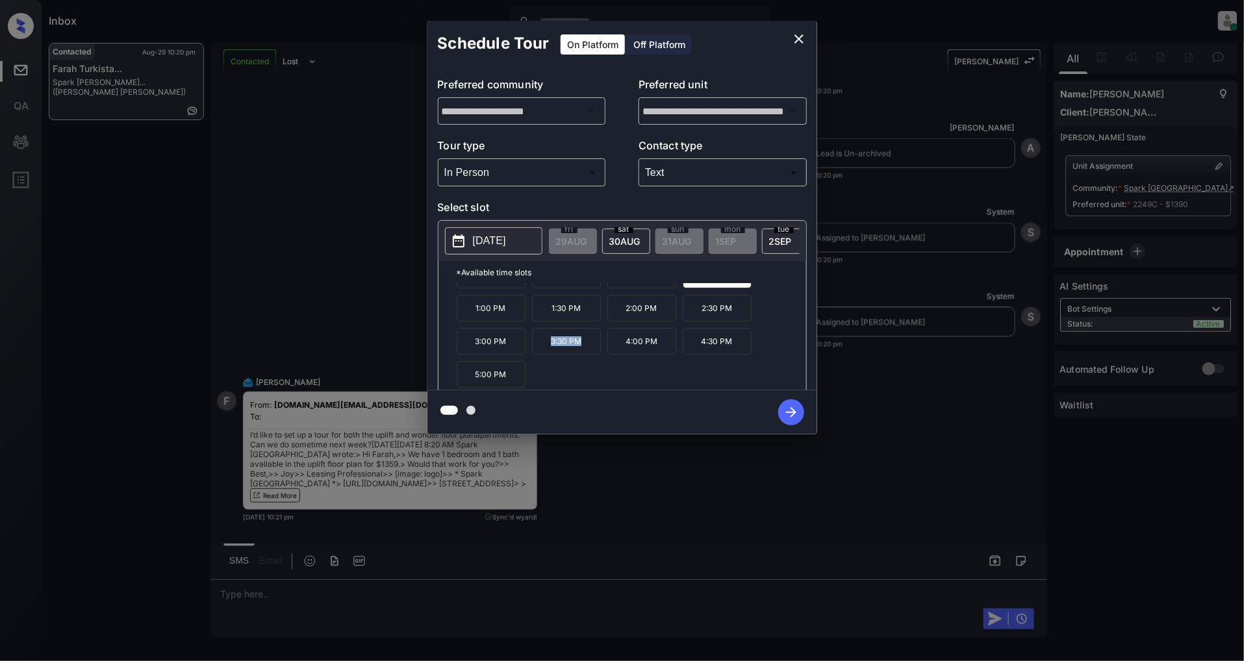
drag, startPoint x: 590, startPoint y: 345, endPoint x: 537, endPoint y: 348, distance: 53.3
click at [537, 348] on p "3:30 PM" at bounding box center [566, 341] width 69 height 27
copy p "3:30 PM"
click at [799, 32] on icon "close" at bounding box center [799, 39] width 16 height 16
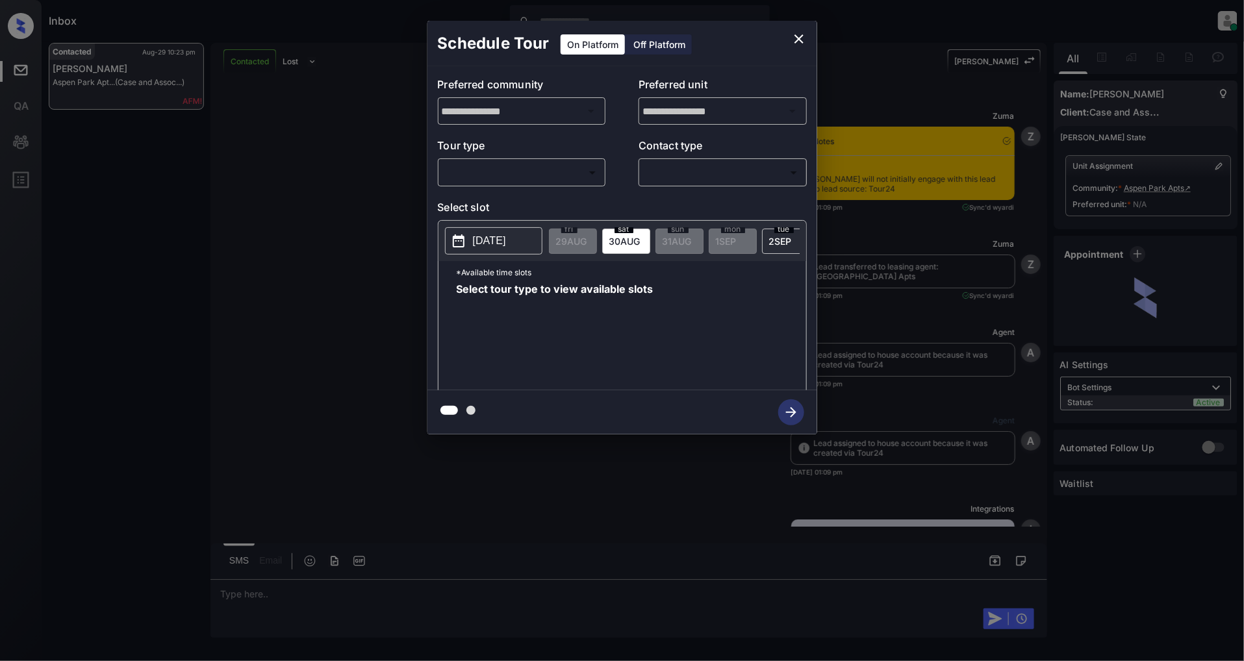
scroll to position [3401, 0]
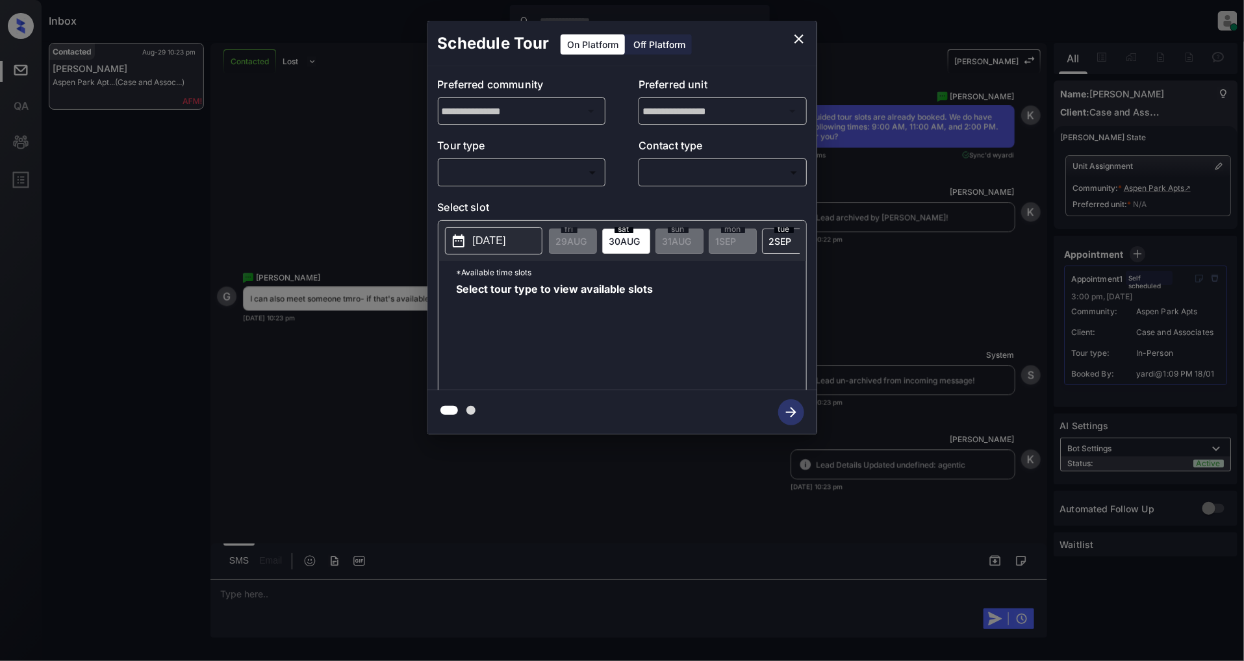
click at [548, 177] on body "Inbox [PERSON_NAME] Online Set yourself offline Set yourself on break Profile S…" at bounding box center [622, 330] width 1244 height 661
click at [471, 207] on li "In Person" at bounding box center [522, 201] width 160 height 23
type input "********"
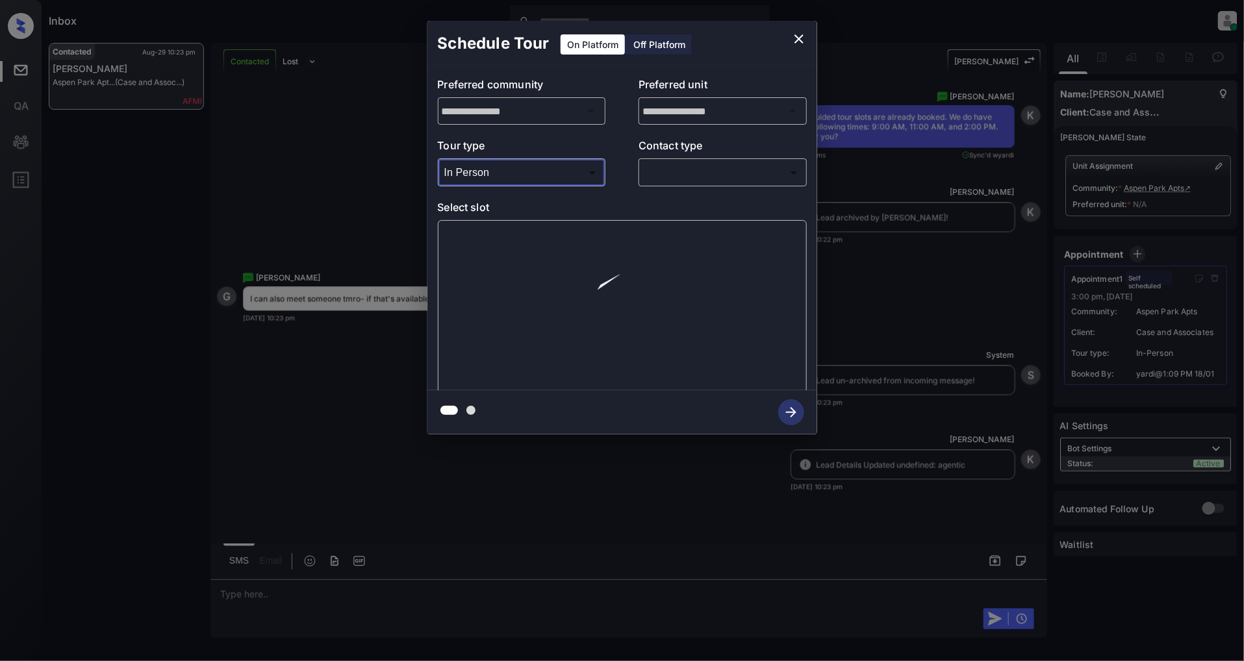
click at [739, 173] on body "Inbox [PERSON_NAME] Online Set yourself offline Set yourself on break Profile S…" at bounding box center [622, 330] width 1244 height 661
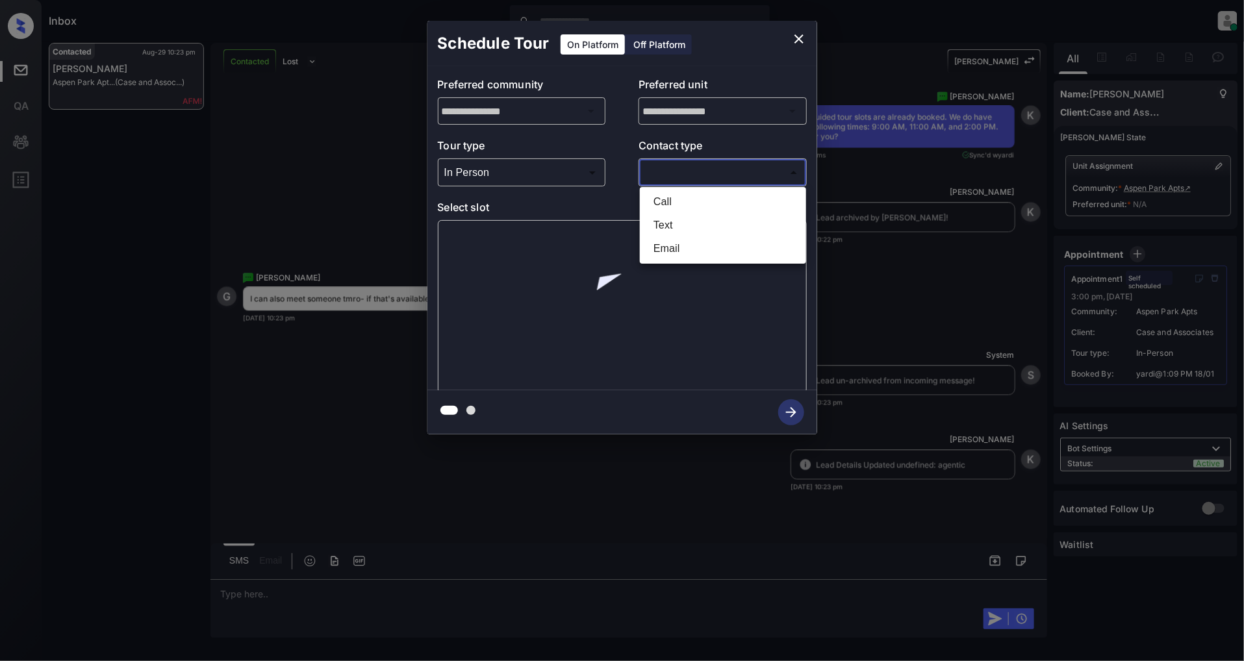
click at [674, 224] on li "Text" at bounding box center [723, 225] width 160 height 23
type input "****"
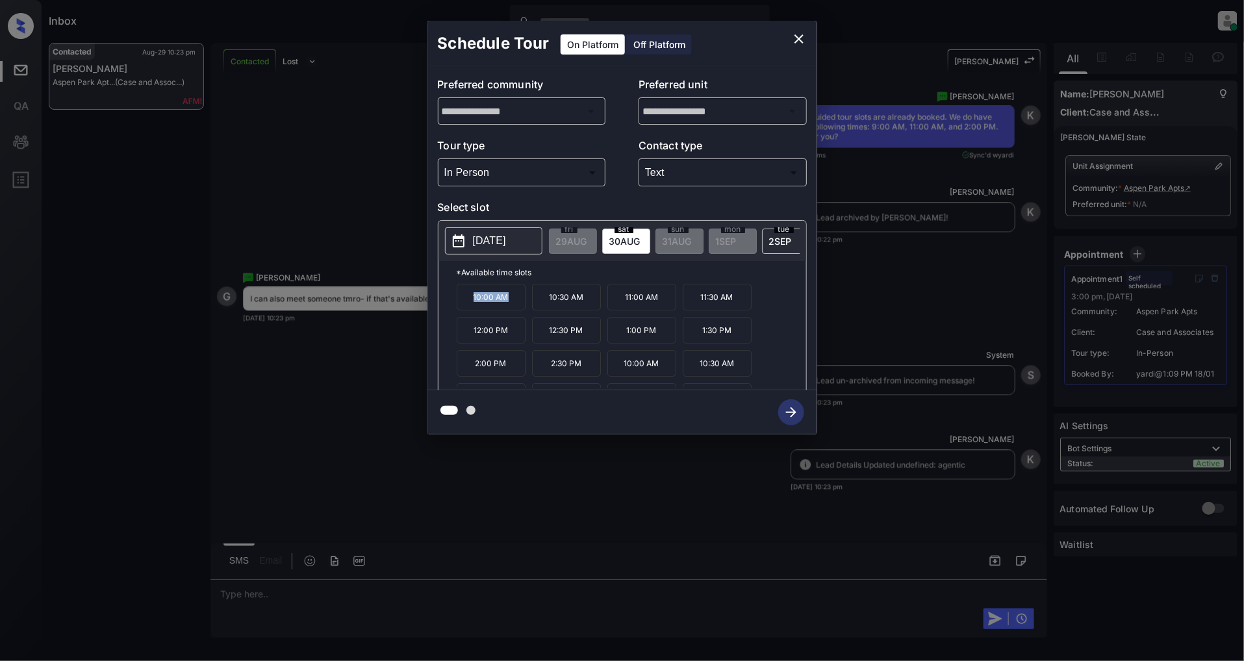
drag, startPoint x: 496, startPoint y: 307, endPoint x: 446, endPoint y: 310, distance: 50.1
click at [446, 310] on div "*Available time slots 10:00 AM 10:30 AM 11:00 AM 11:30 AM 12:00 PM 12:30 PM 1:0…" at bounding box center [623, 327] width 368 height 133
copy p "10:00 AM"
drag, startPoint x: 587, startPoint y: 342, endPoint x: 544, endPoint y: 340, distance: 42.9
click at [544, 340] on p "12:30 PM" at bounding box center [566, 330] width 69 height 27
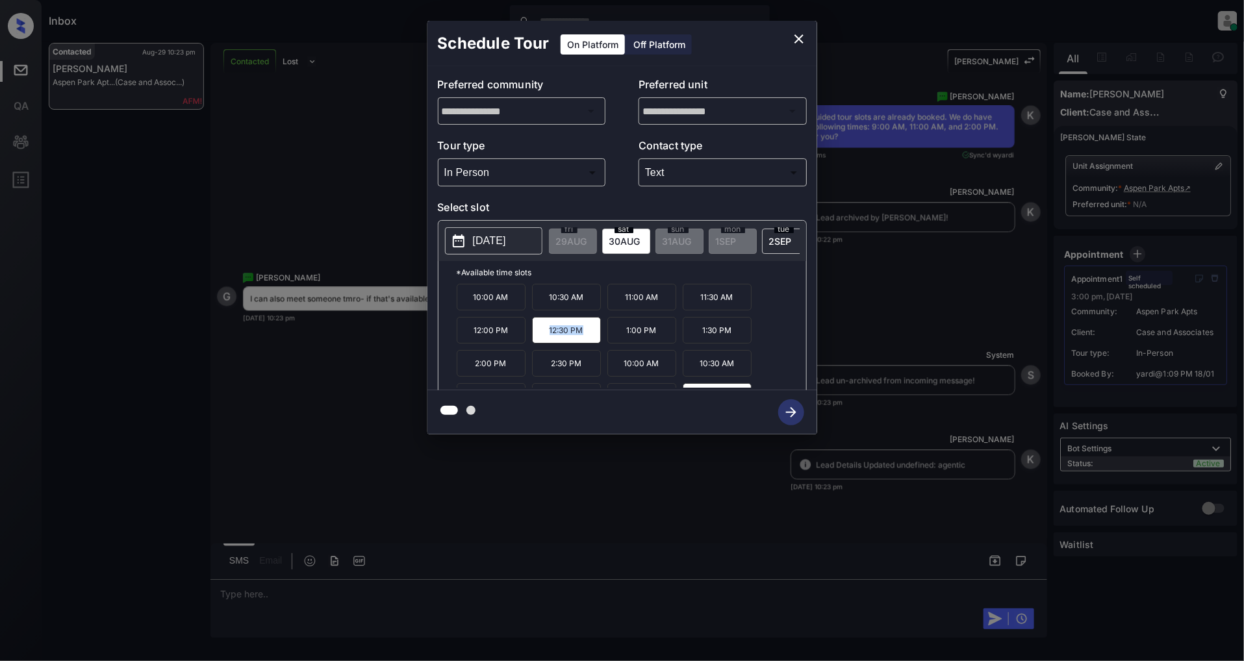
copy p "12:30 PM"
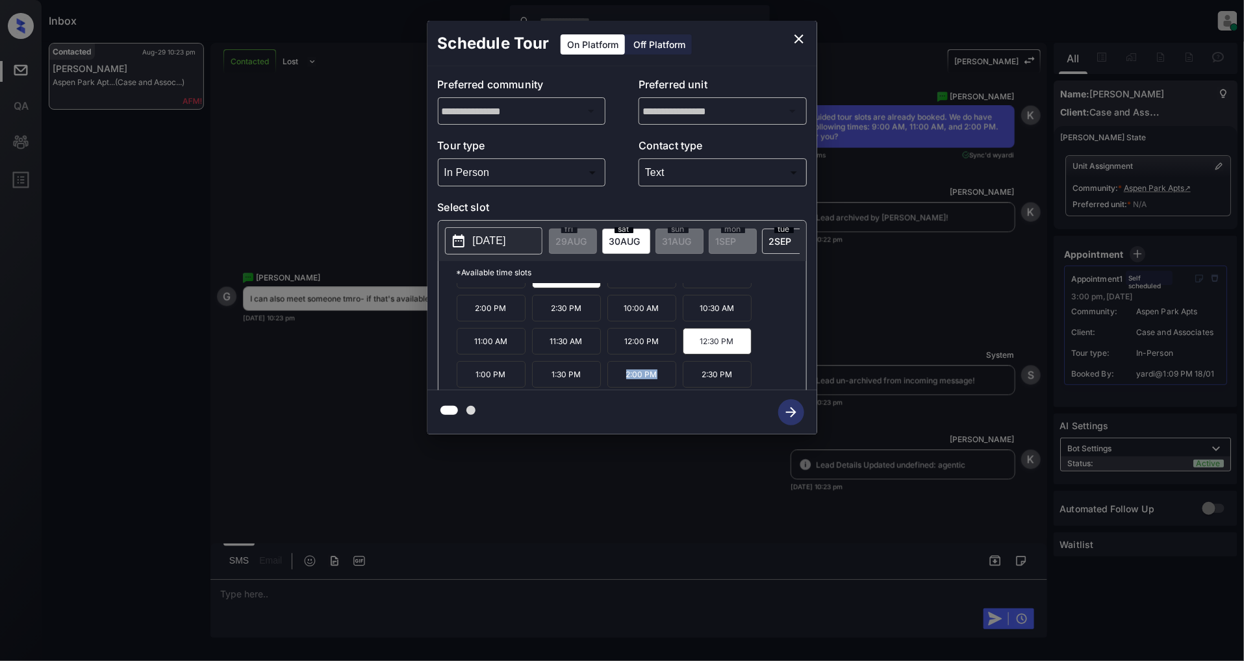
drag, startPoint x: 663, startPoint y: 382, endPoint x: 617, endPoint y: 382, distance: 46.1
click at [617, 382] on p "2:00 PM" at bounding box center [642, 374] width 69 height 27
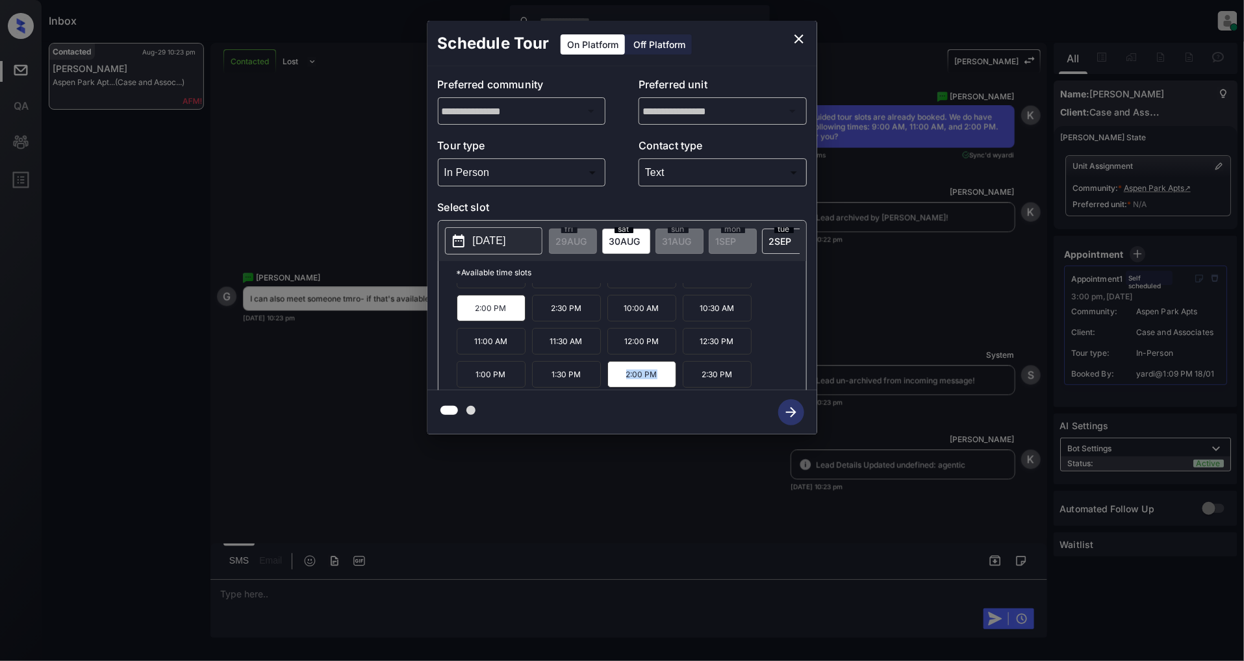
copy p "2:00 PM"
click at [794, 38] on icon "close" at bounding box center [799, 39] width 16 height 16
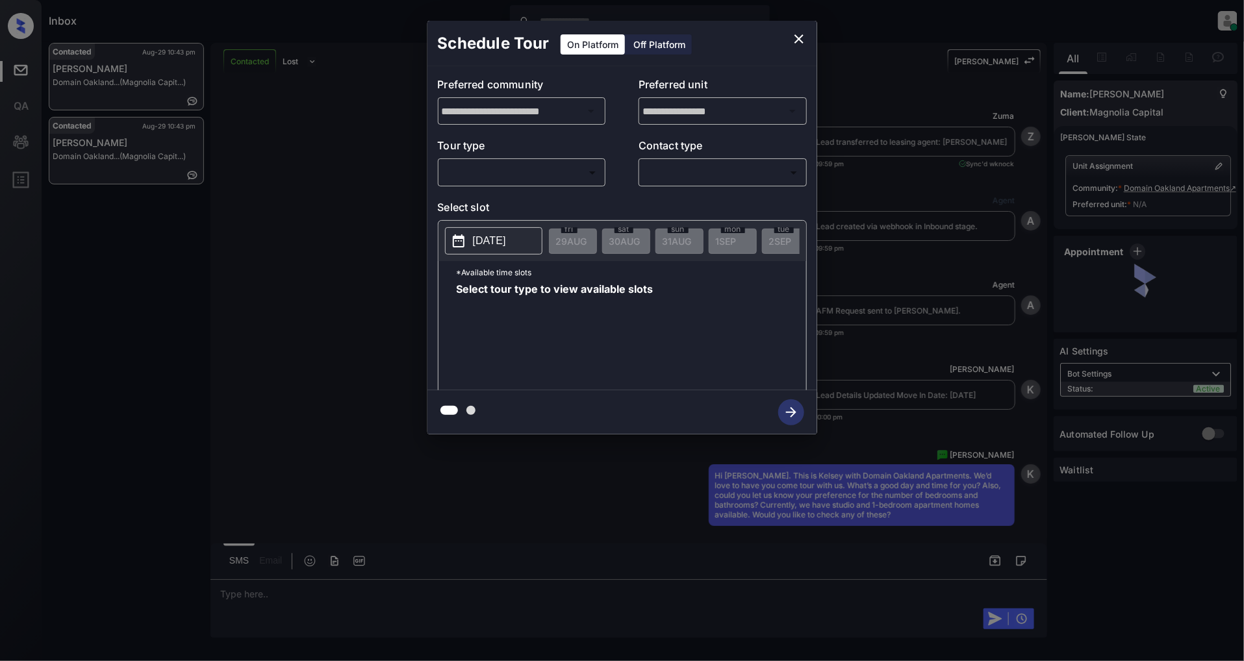
scroll to position [4315, 0]
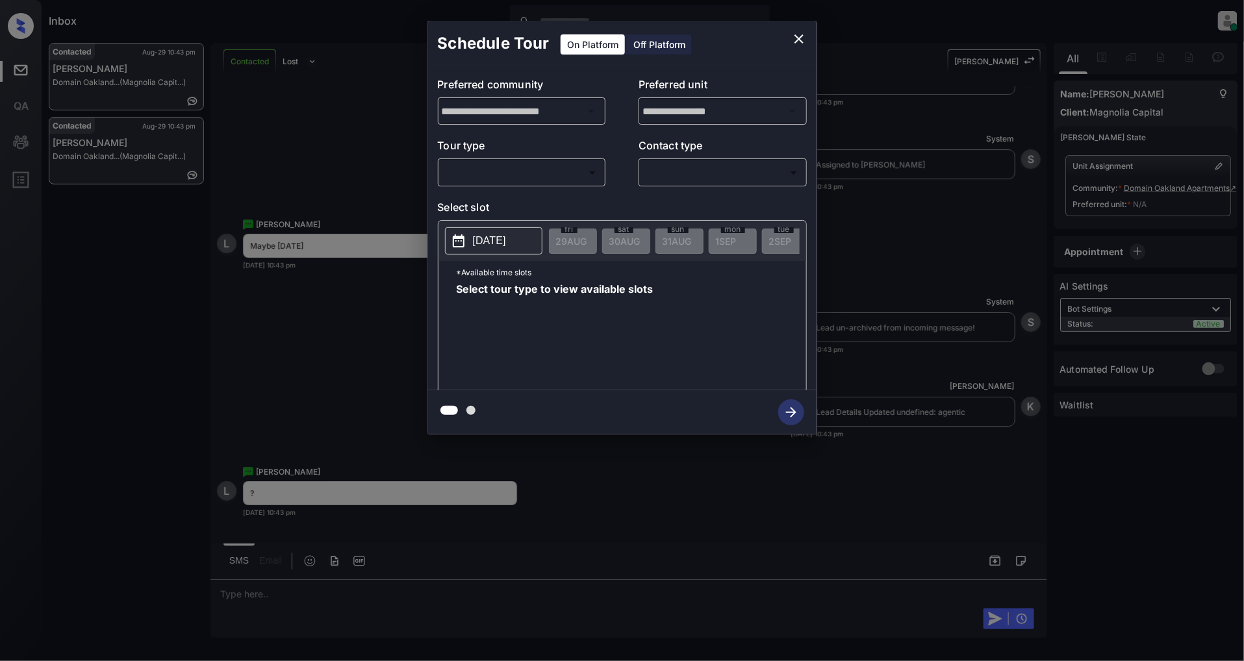
click at [500, 178] on body "Inbox [PERSON_NAME] Online Set yourself offline Set yourself on break Profile S…" at bounding box center [622, 330] width 1244 height 661
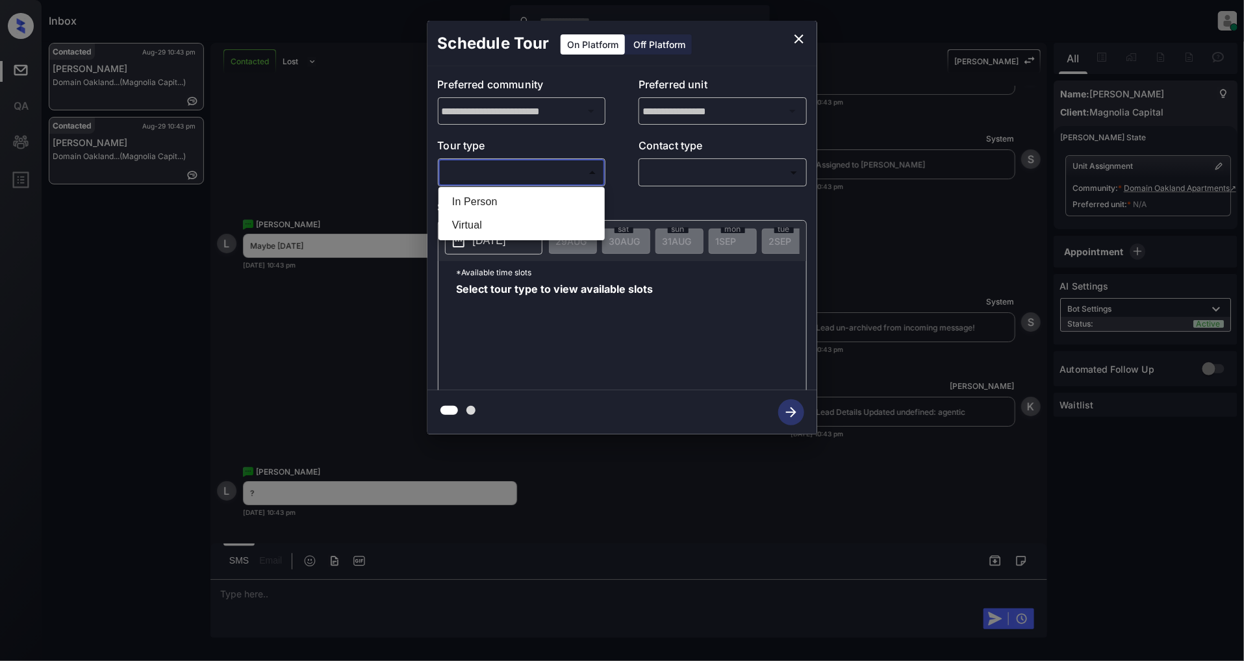
click at [546, 199] on li "In Person" at bounding box center [522, 201] width 160 height 23
type input "********"
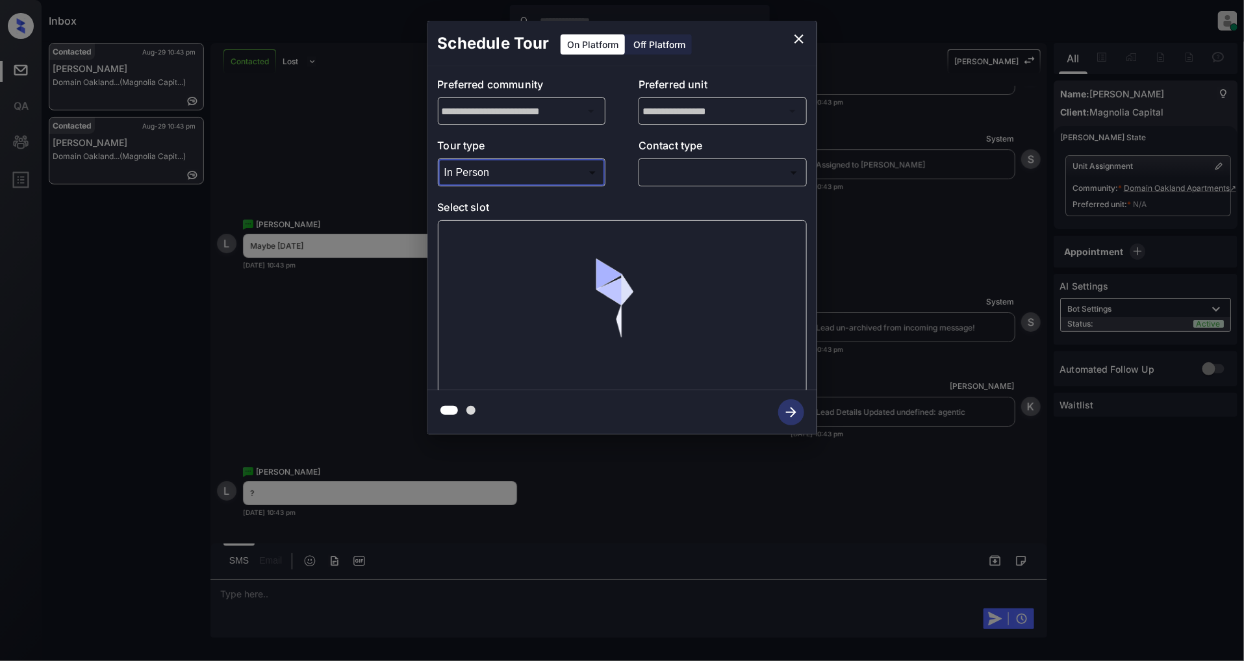
click at [692, 172] on body "Inbox [PERSON_NAME] Online Set yourself offline Set yourself on break Profile S…" at bounding box center [622, 330] width 1244 height 661
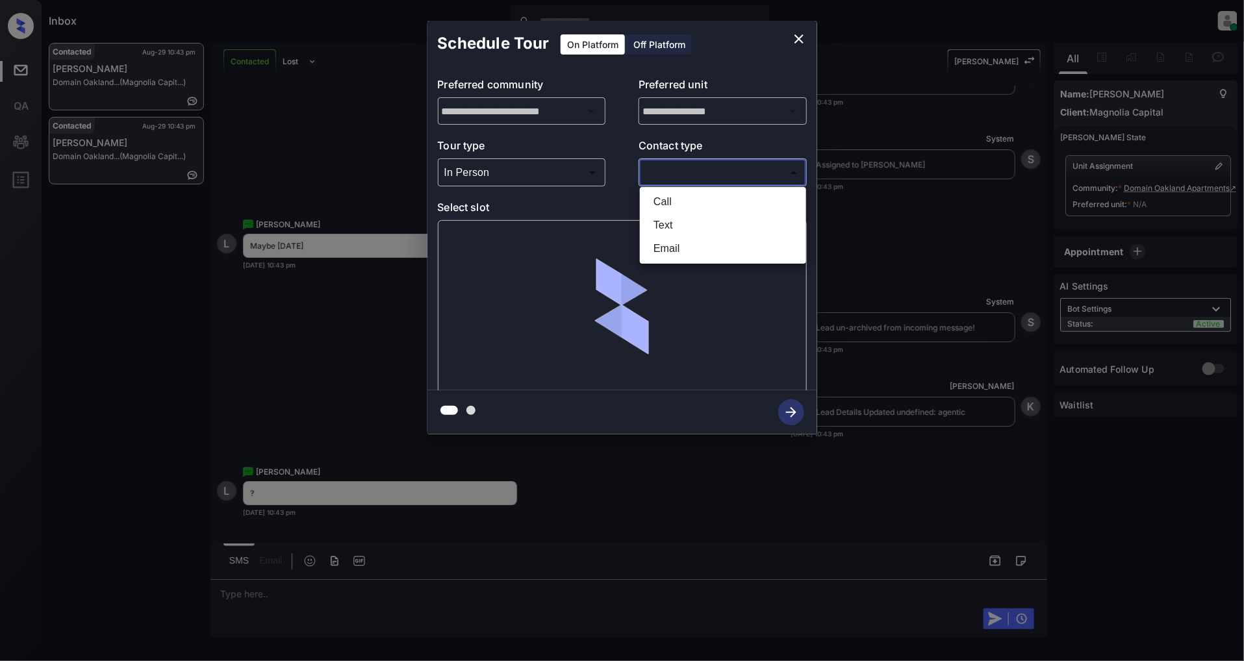
click at [690, 220] on li "Text" at bounding box center [723, 225] width 160 height 23
type input "****"
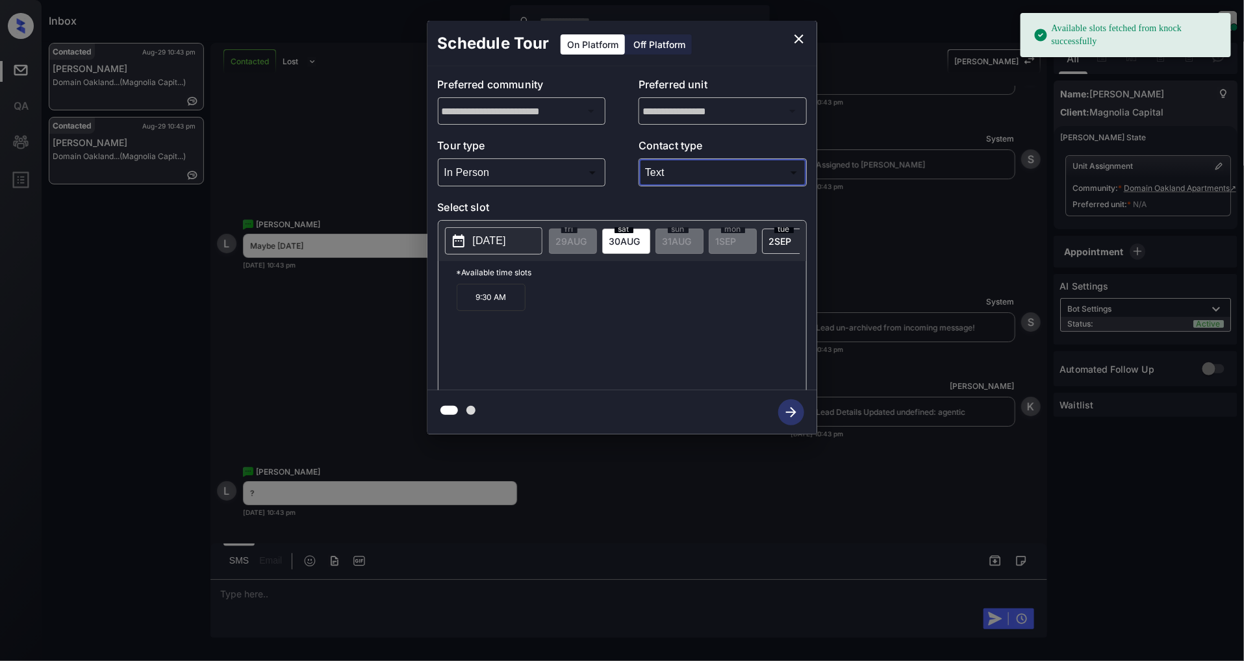
click at [502, 237] on p "[DATE]" at bounding box center [489, 241] width 33 height 16
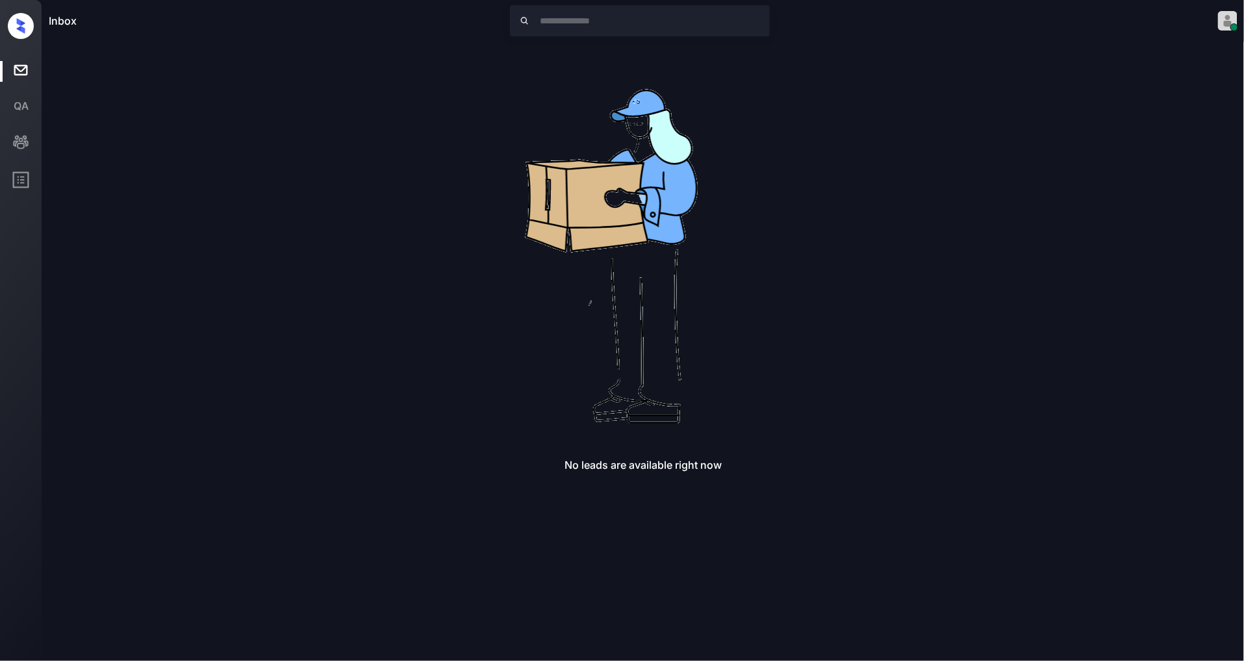
click at [971, 244] on div "No leads are available right now" at bounding box center [643, 257] width 1189 height 429
